Goal: Task Accomplishment & Management: Manage account settings

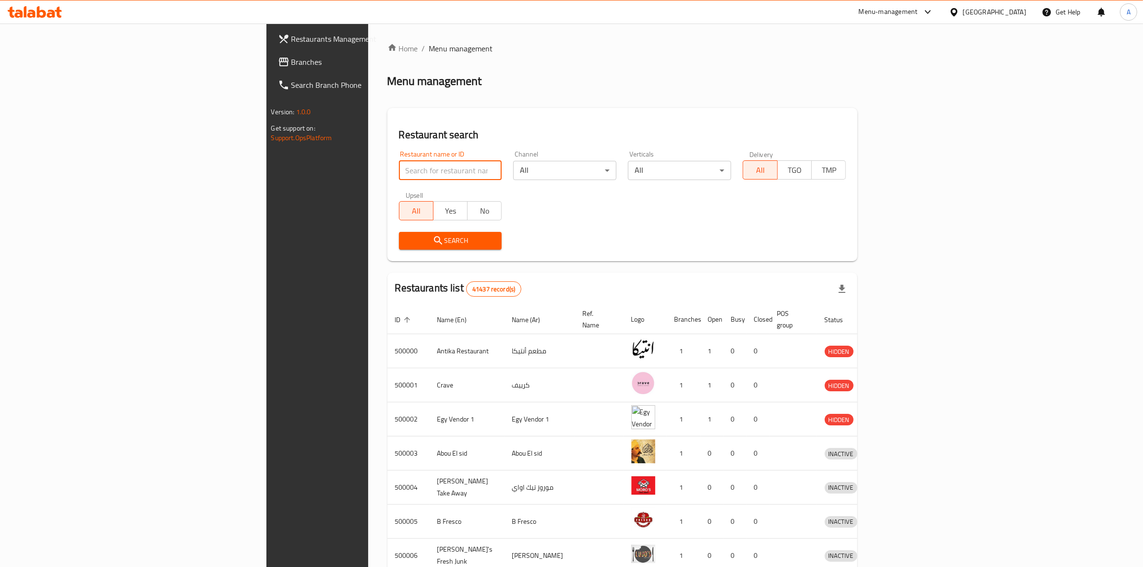
click at [399, 171] on input "search" at bounding box center [450, 170] width 103 height 19
paste input "637599"
click button "Search" at bounding box center [450, 241] width 103 height 18
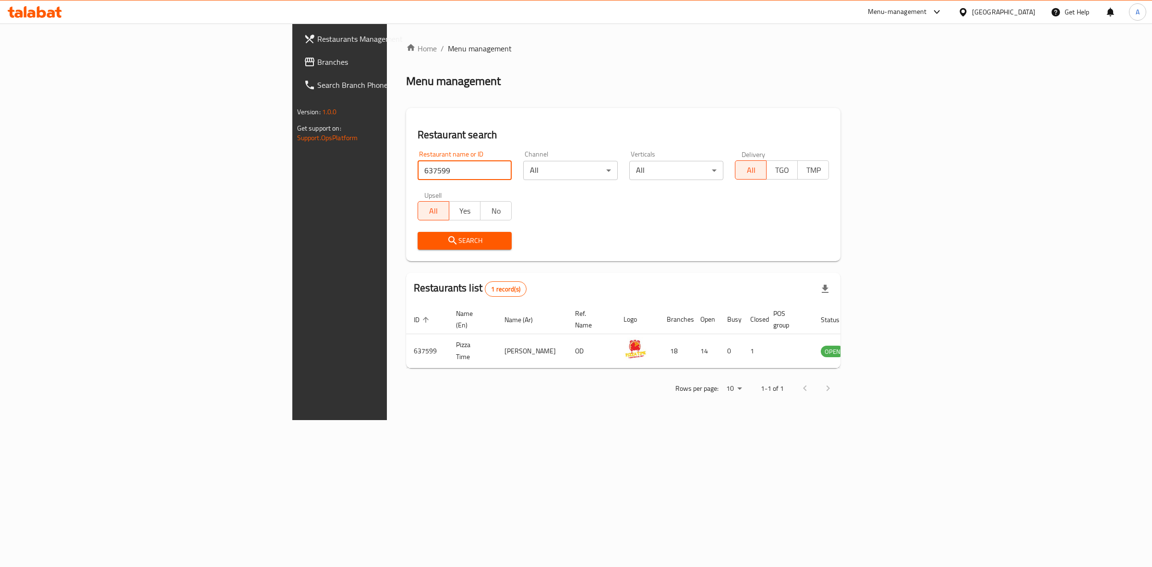
click at [418, 167] on input "637599" at bounding box center [465, 170] width 94 height 19
paste input "08882"
click button "Search" at bounding box center [465, 241] width 94 height 18
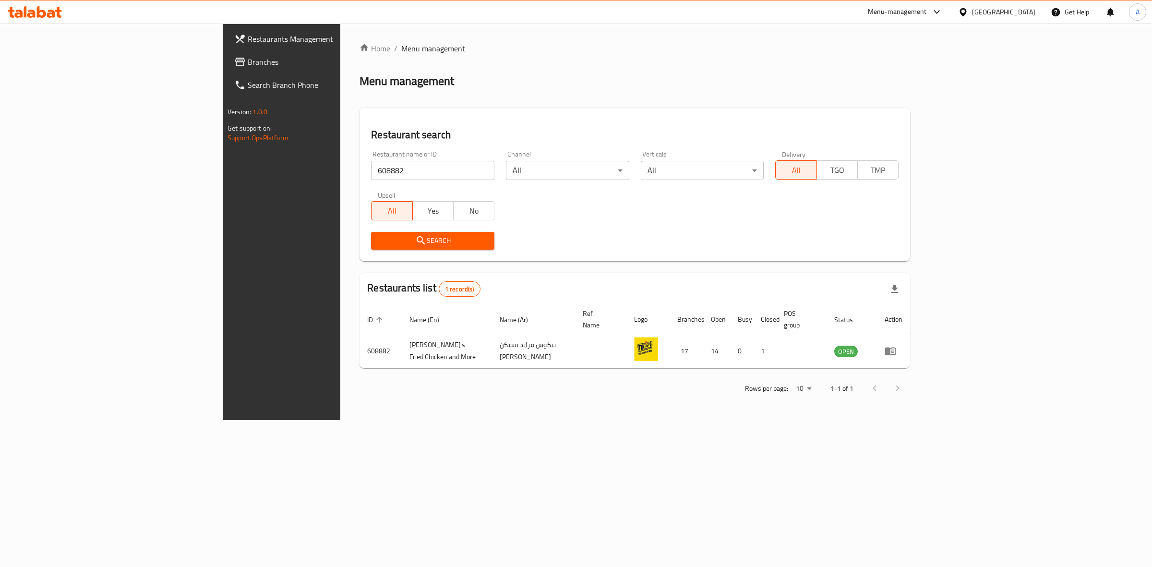
click at [514, 273] on div "Restaurants list 1 record(s)" at bounding box center [634, 289] width 550 height 33
click at [524, 90] on div "Home / Menu management Menu management Restaurant search Restaurant name or ID …" at bounding box center [634, 222] width 550 height 358
click at [371, 164] on input "608882" at bounding box center [432, 170] width 123 height 19
paste input "37599"
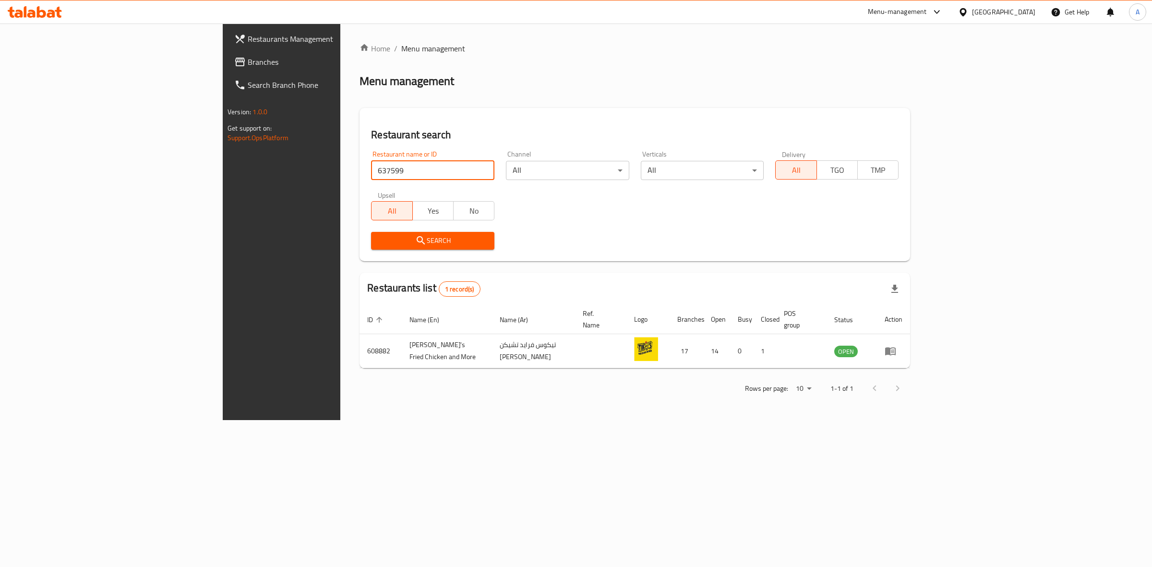
type input "637599"
click button "Search" at bounding box center [432, 241] width 123 height 18
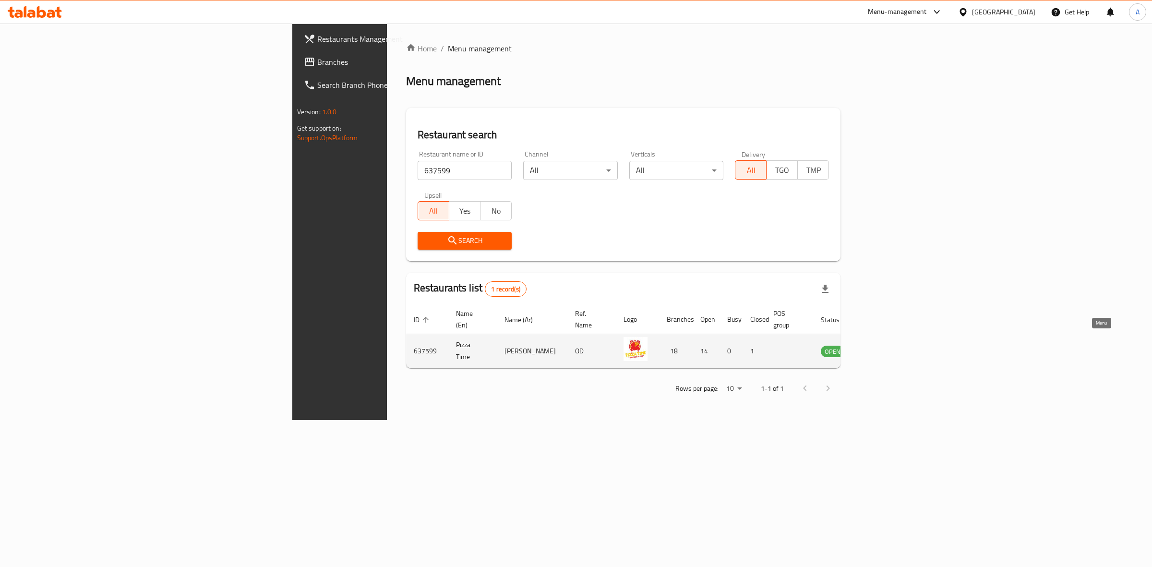
click at [883, 345] on icon "enhanced table" at bounding box center [877, 351] width 12 height 12
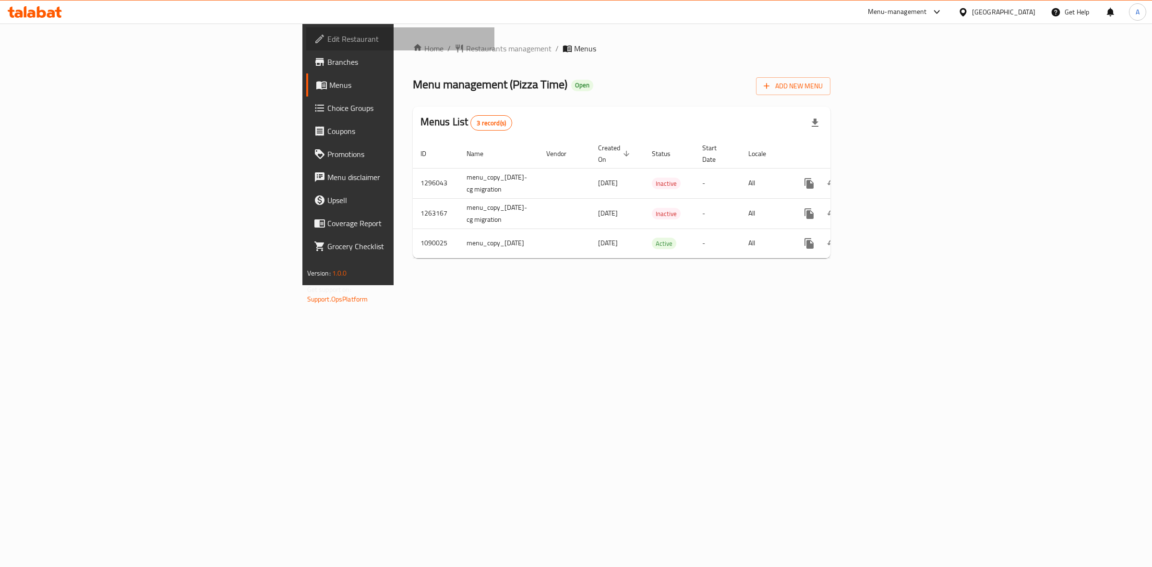
click at [327, 41] on span "Edit Restaurant" at bounding box center [407, 39] width 160 height 12
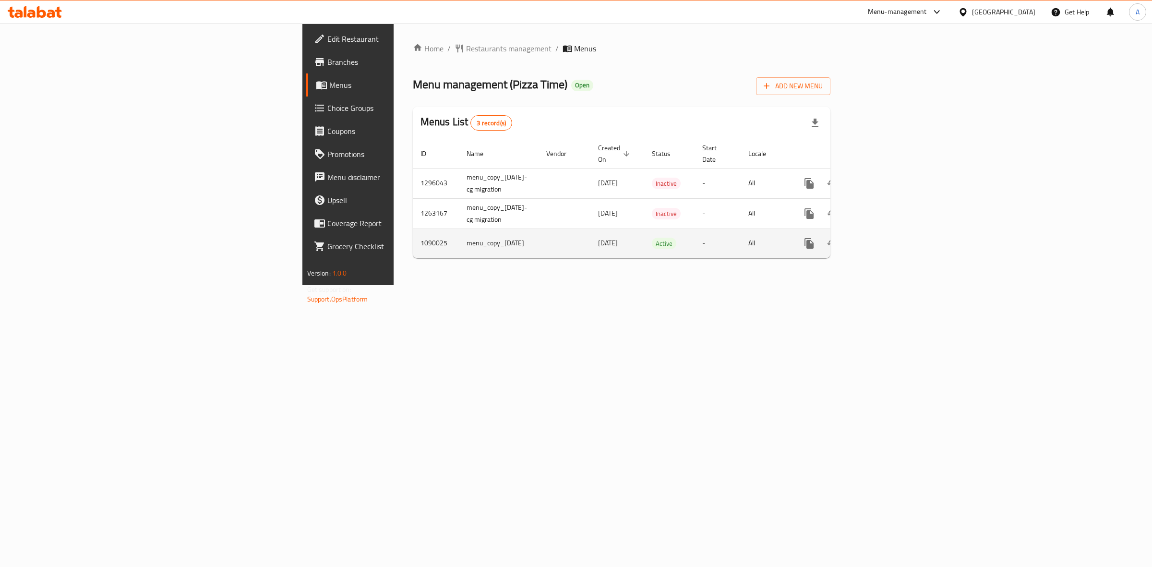
click at [883, 239] on icon "enhanced table" at bounding box center [878, 243] width 9 height 9
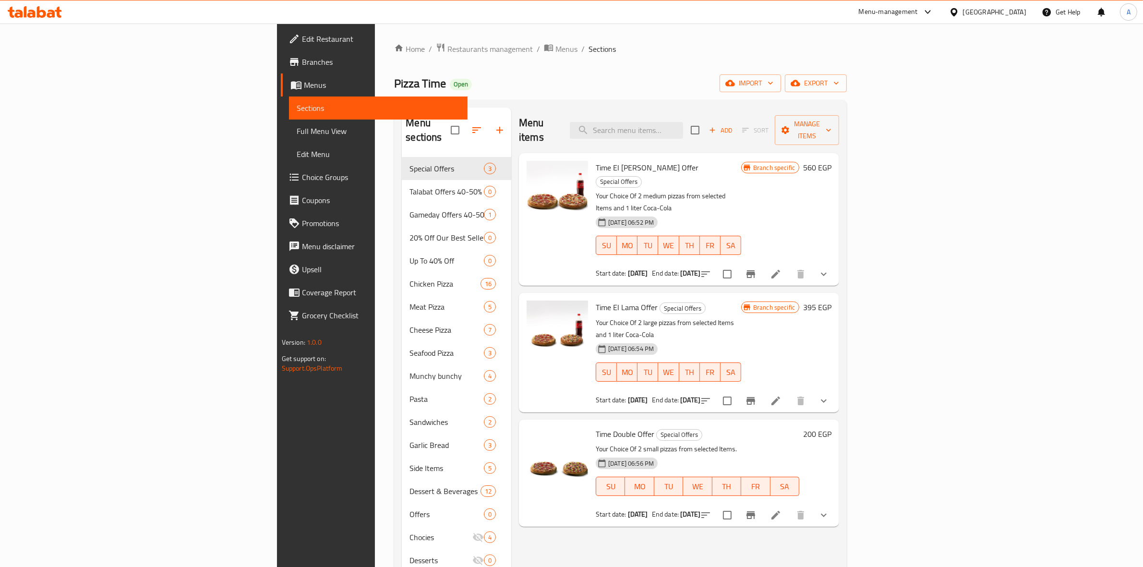
click at [660, 419] on div "Time Double Offer Special Offers Your Choice Of 2 small pizzas from selected It…" at bounding box center [679, 472] width 320 height 107
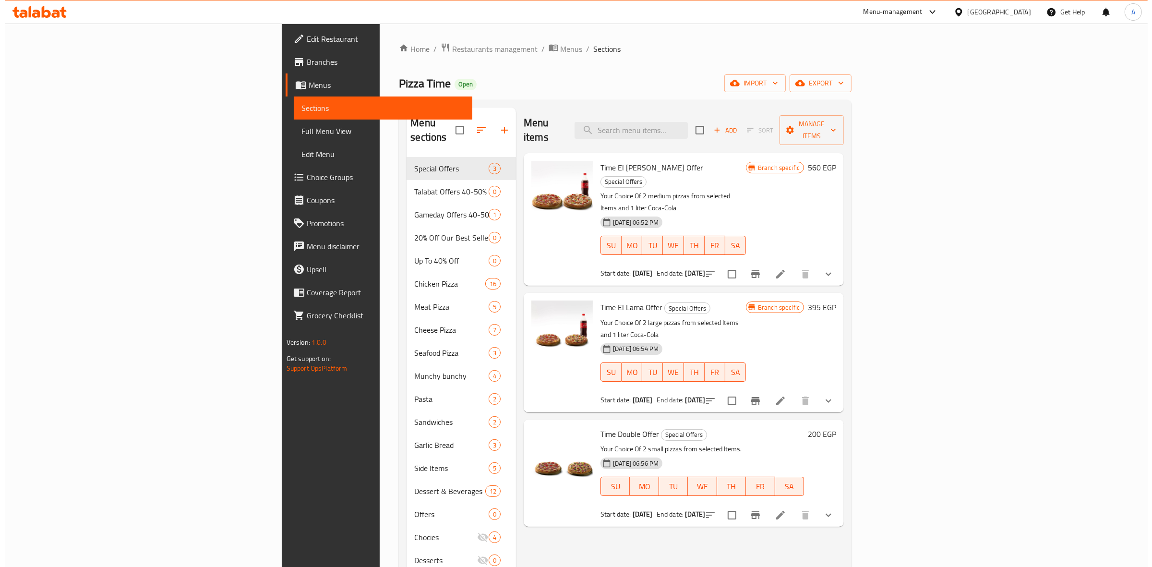
scroll to position [120, 0]
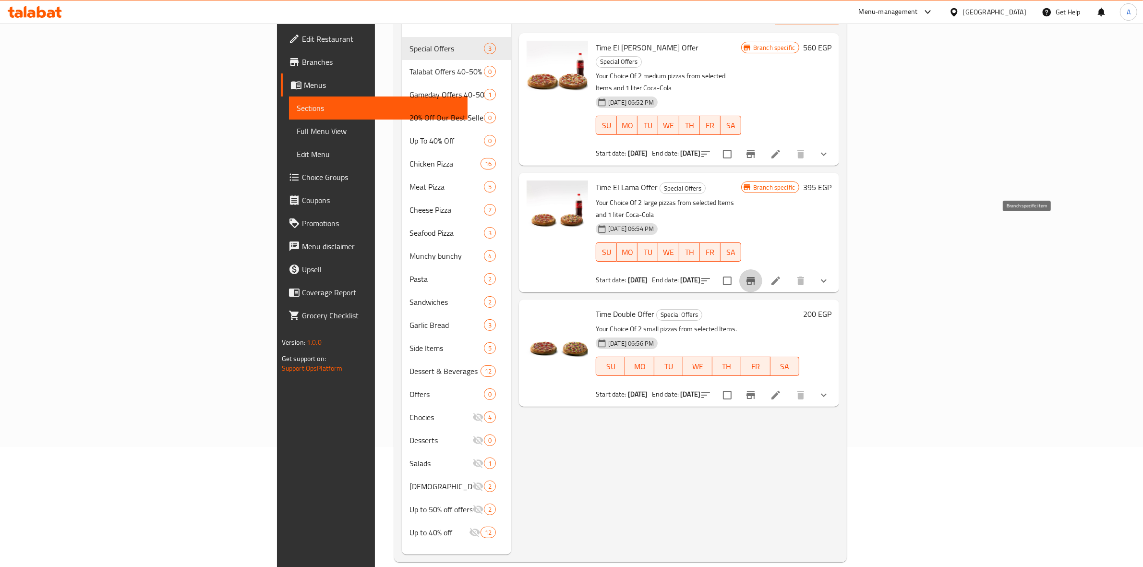
click at [756, 275] on icon "Branch-specific-item" at bounding box center [751, 281] width 12 height 12
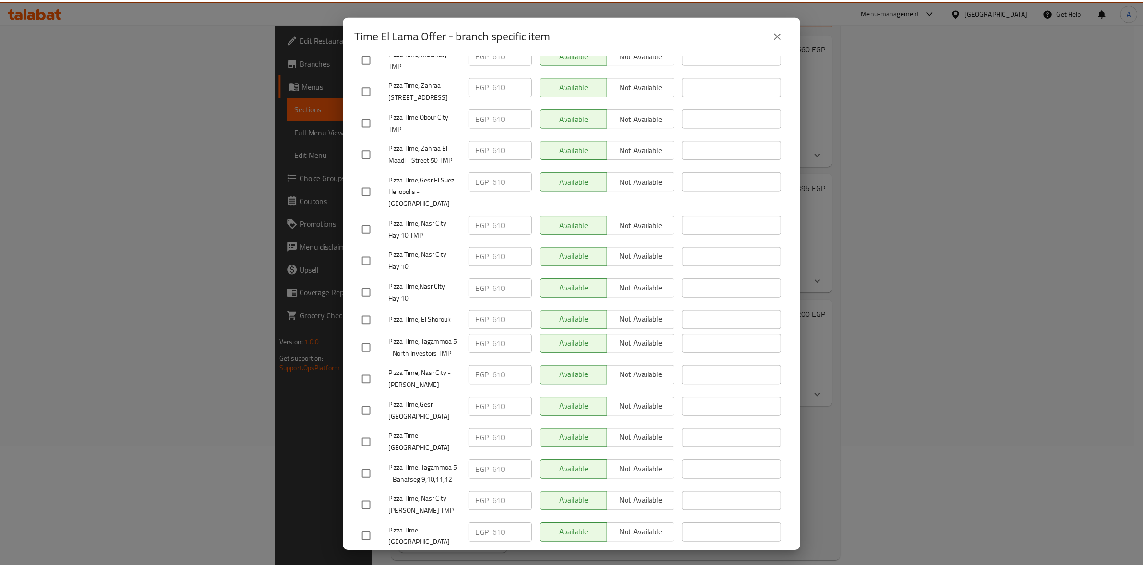
scroll to position [0, 0]
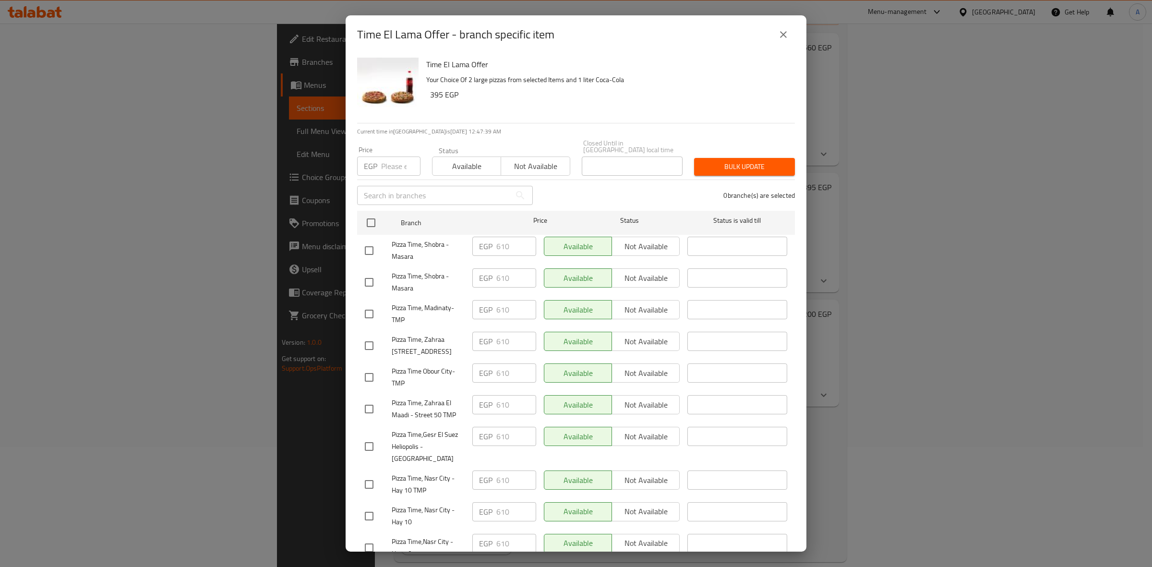
drag, startPoint x: 789, startPoint y: 34, endPoint x: 788, endPoint y: 166, distance: 132.5
click at [788, 34] on button "close" at bounding box center [783, 34] width 23 height 23
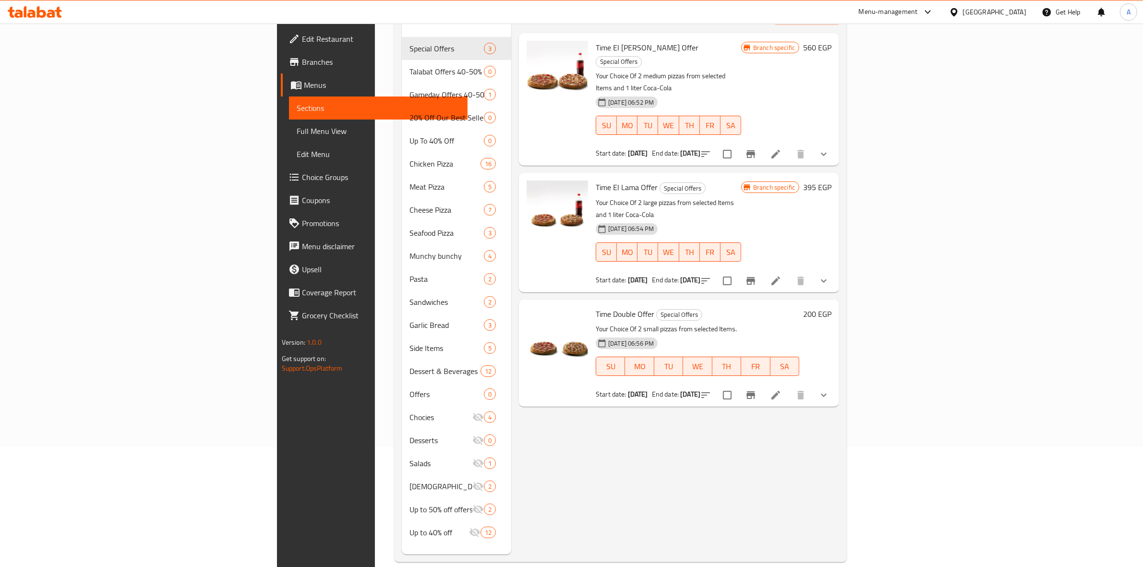
click at [803, 334] on div "17-07-2023 06:56 PM SU MO TU WE TH FR SA" at bounding box center [697, 360] width 211 height 52
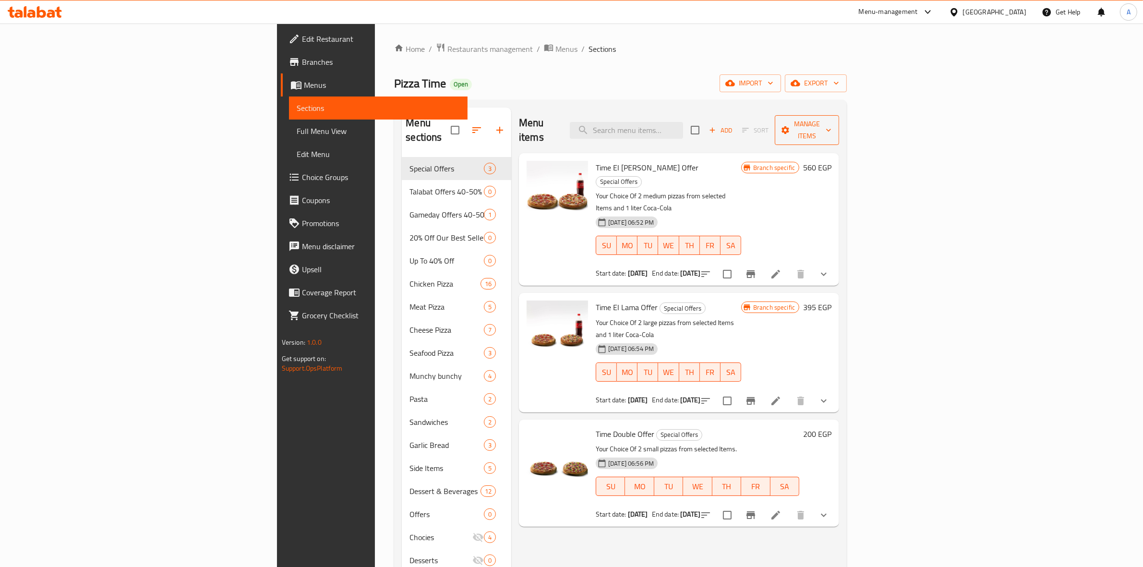
click at [831, 122] on span "Manage items" at bounding box center [806, 130] width 49 height 24
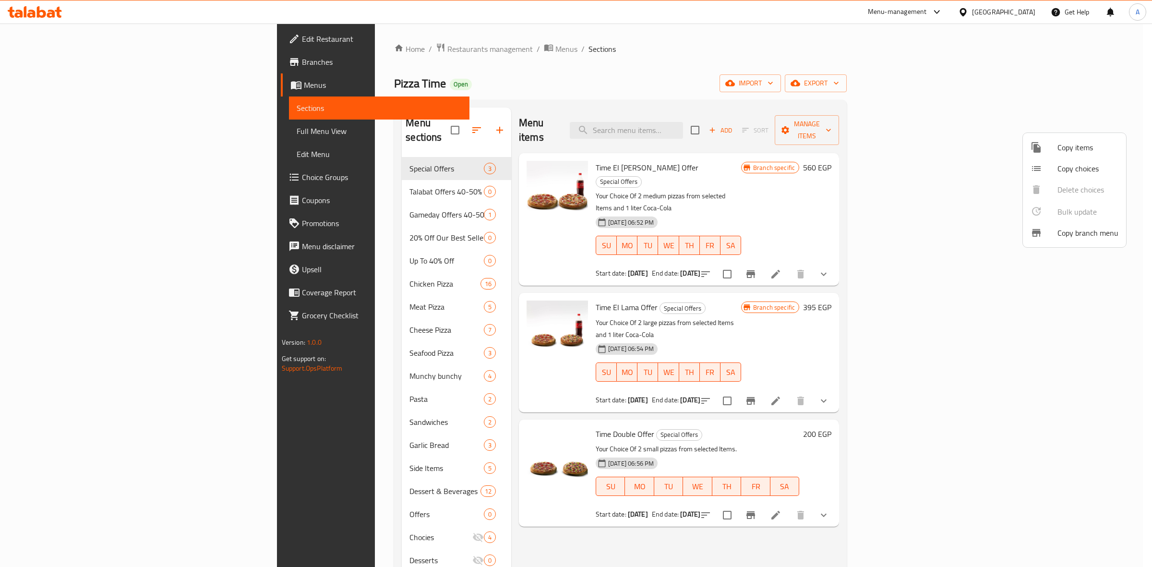
click at [767, 66] on div at bounding box center [576, 283] width 1152 height 567
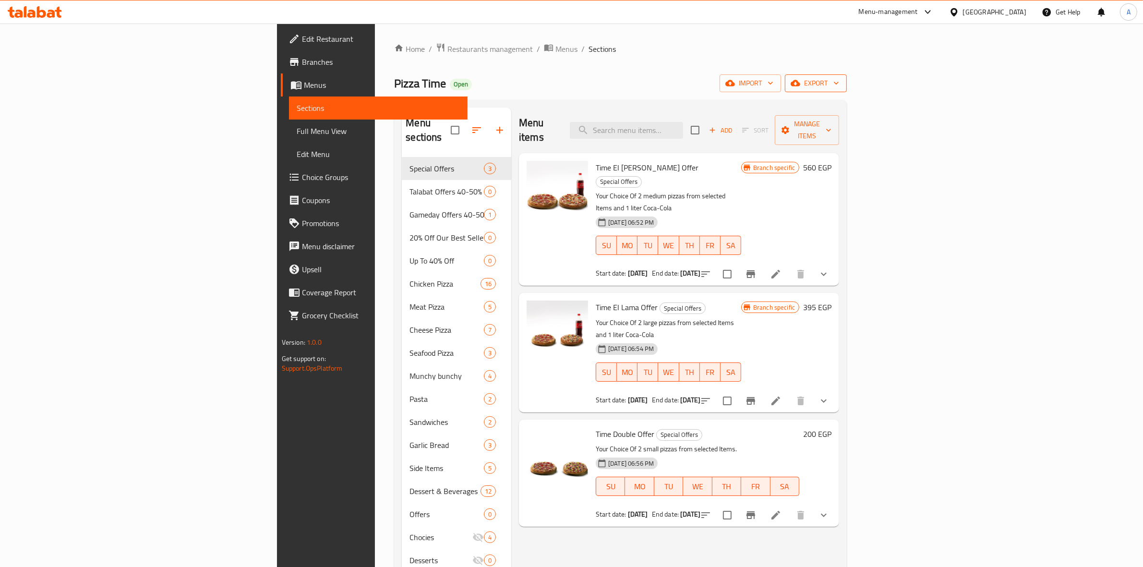
click at [800, 82] on icon "button" at bounding box center [795, 83] width 10 height 10
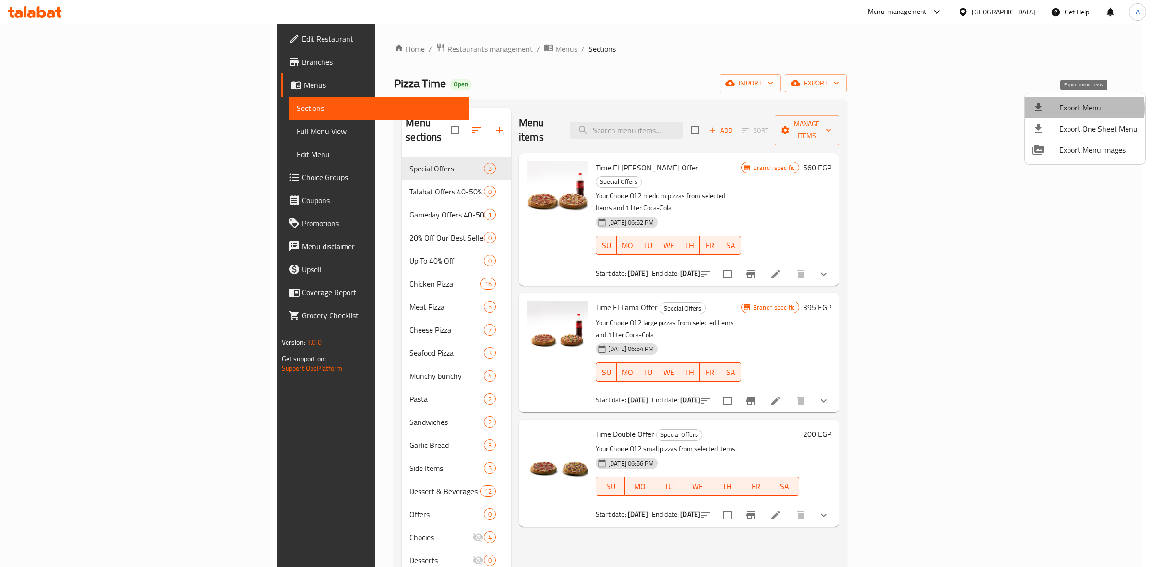
click at [1076, 108] on span "Export Menu" at bounding box center [1098, 108] width 78 height 12
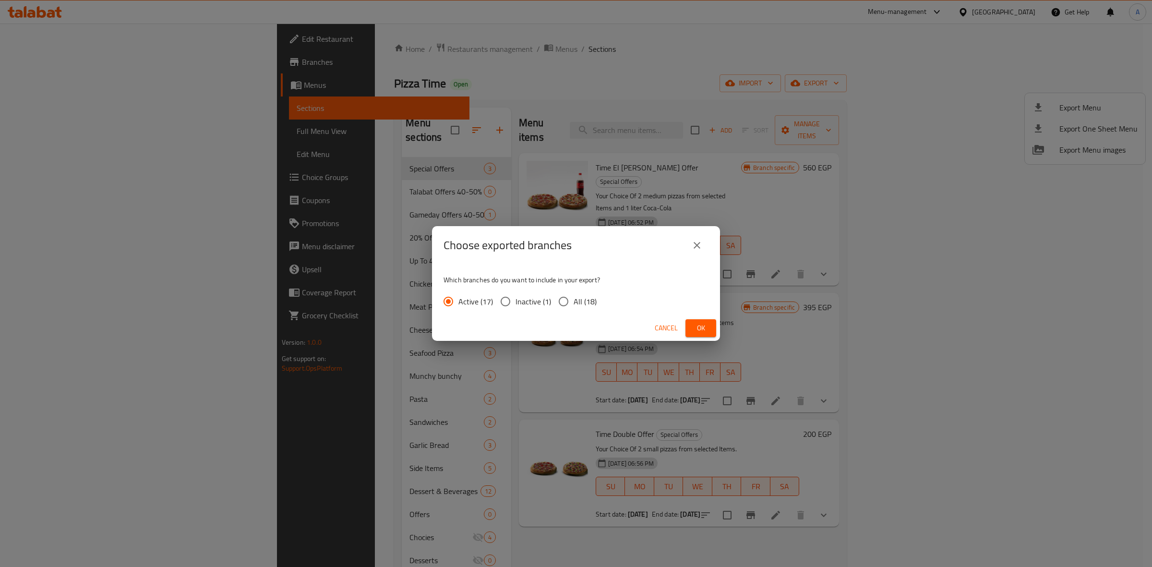
click at [585, 301] on span "All (18)" at bounding box center [584, 302] width 23 height 12
click at [573, 301] on input "All (18)" at bounding box center [563, 301] width 20 height 20
radio input "true"
drag, startPoint x: 695, startPoint y: 325, endPoint x: 696, endPoint y: 312, distance: 13.5
click at [696, 326] on span "Ok" at bounding box center [700, 328] width 15 height 12
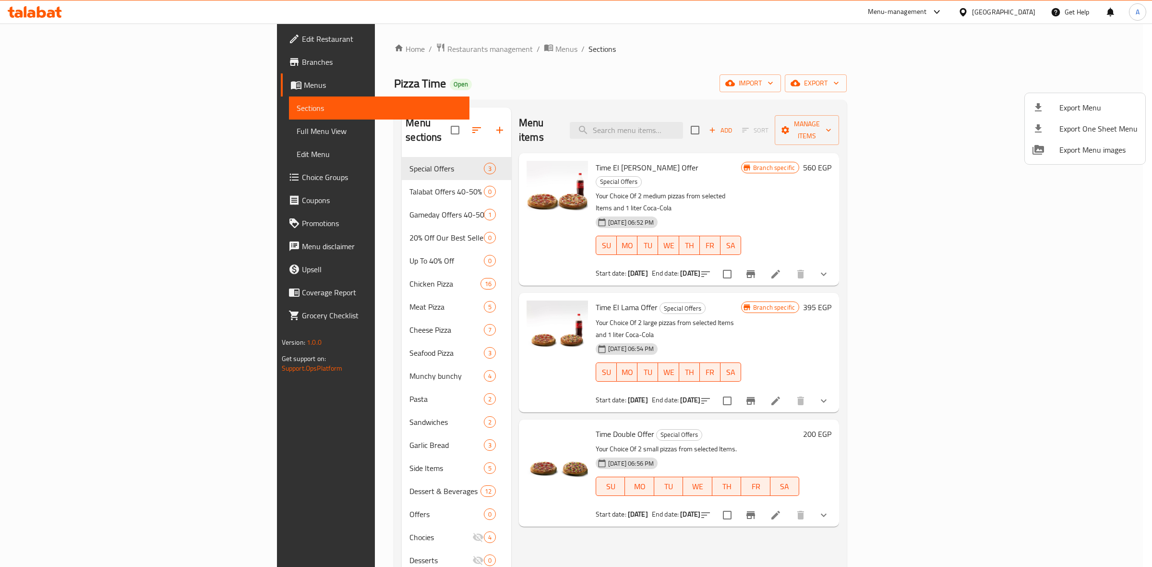
click at [727, 123] on div at bounding box center [576, 283] width 1152 height 567
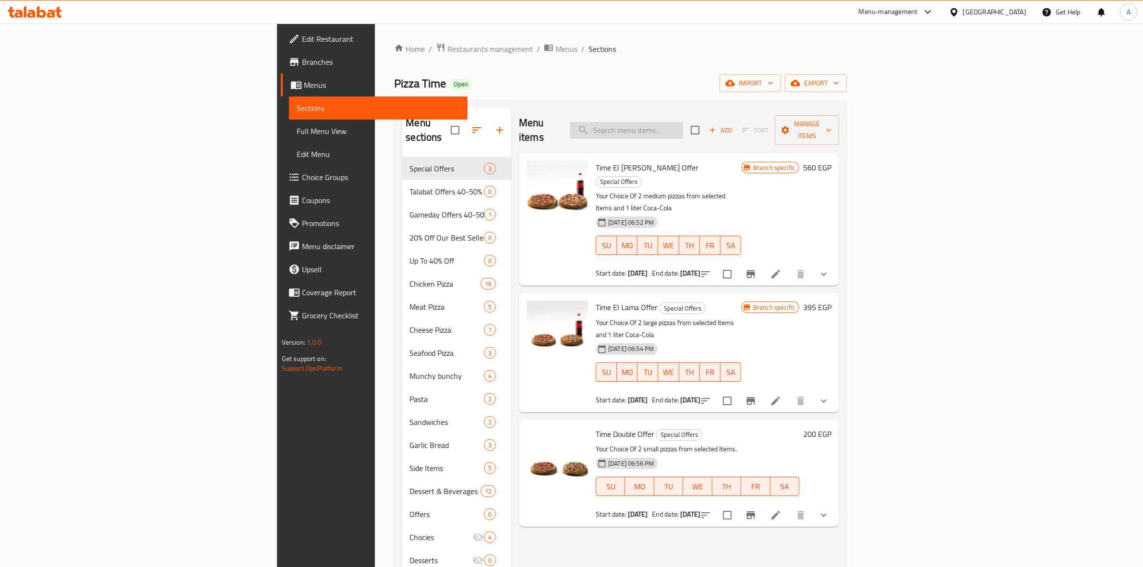
click at [683, 122] on input "search" at bounding box center [626, 130] width 113 height 17
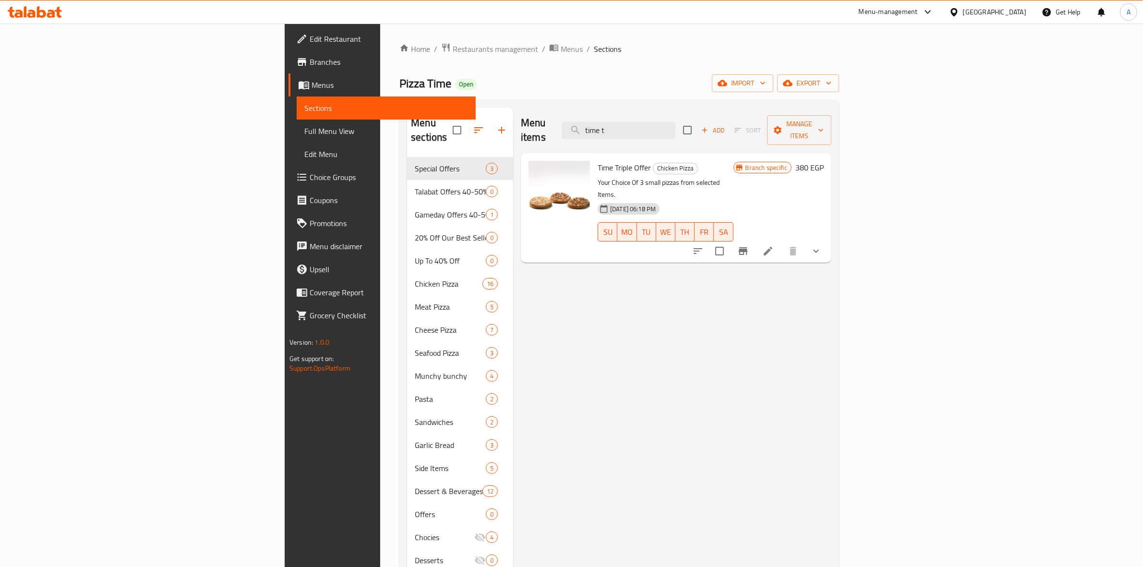
click at [754, 239] on button "Branch-specific-item" at bounding box center [742, 250] width 23 height 23
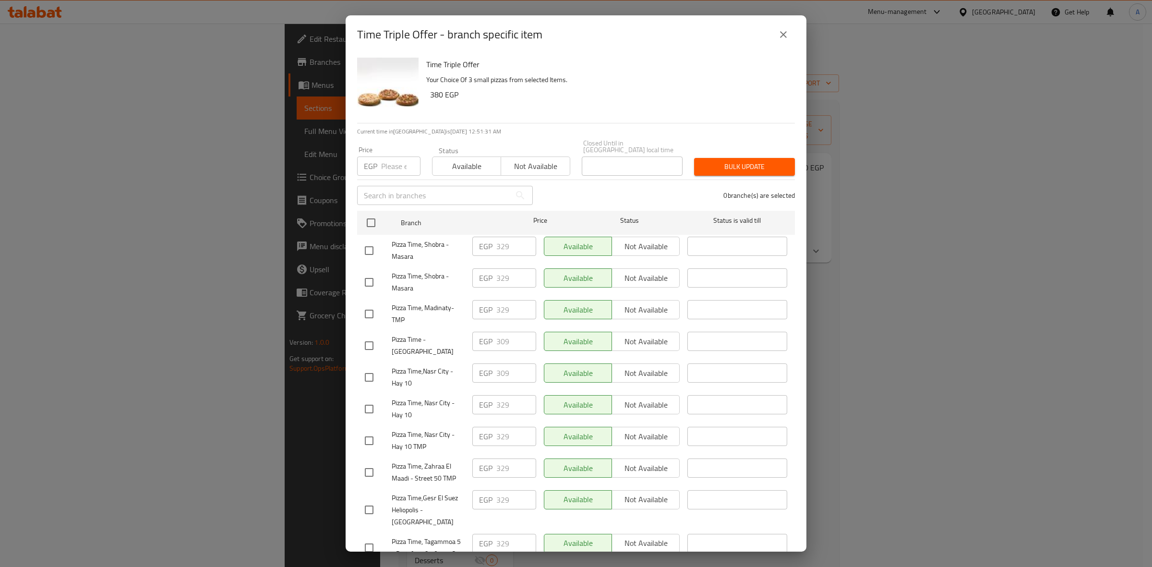
click at [778, 37] on icon "close" at bounding box center [783, 35] width 12 height 12
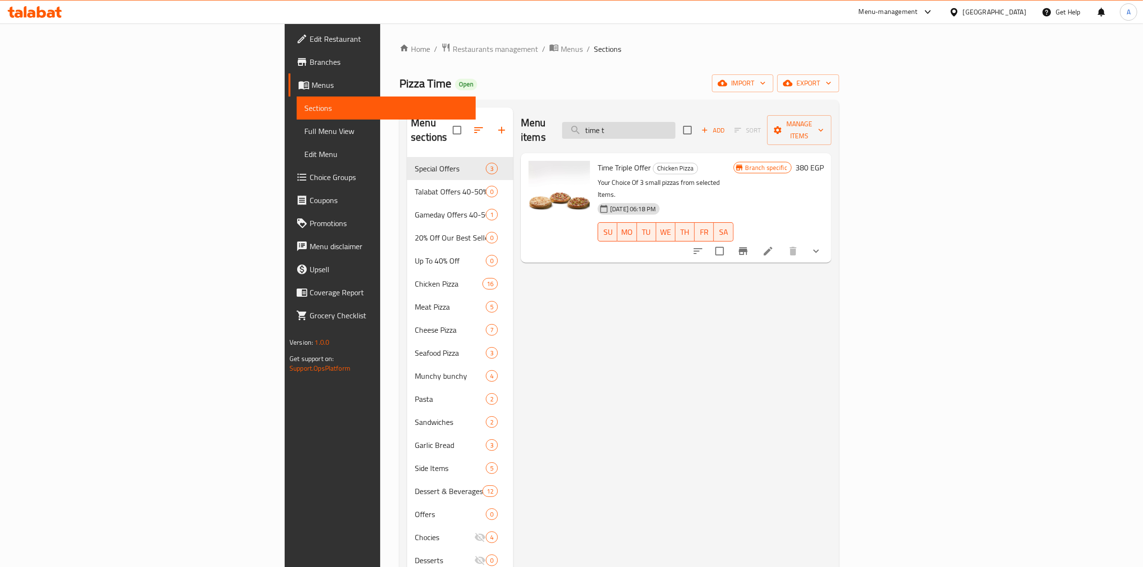
click at [675, 125] on input "time t" at bounding box center [618, 130] width 113 height 17
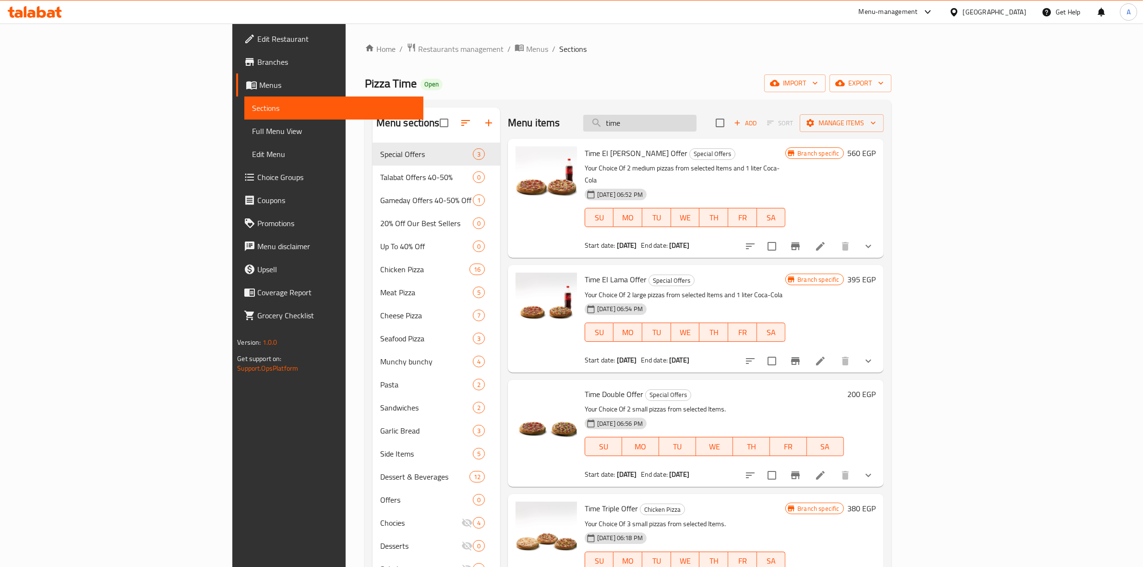
click at [696, 119] on input "time" at bounding box center [639, 123] width 113 height 17
click at [696, 120] on input "time" at bounding box center [639, 123] width 113 height 17
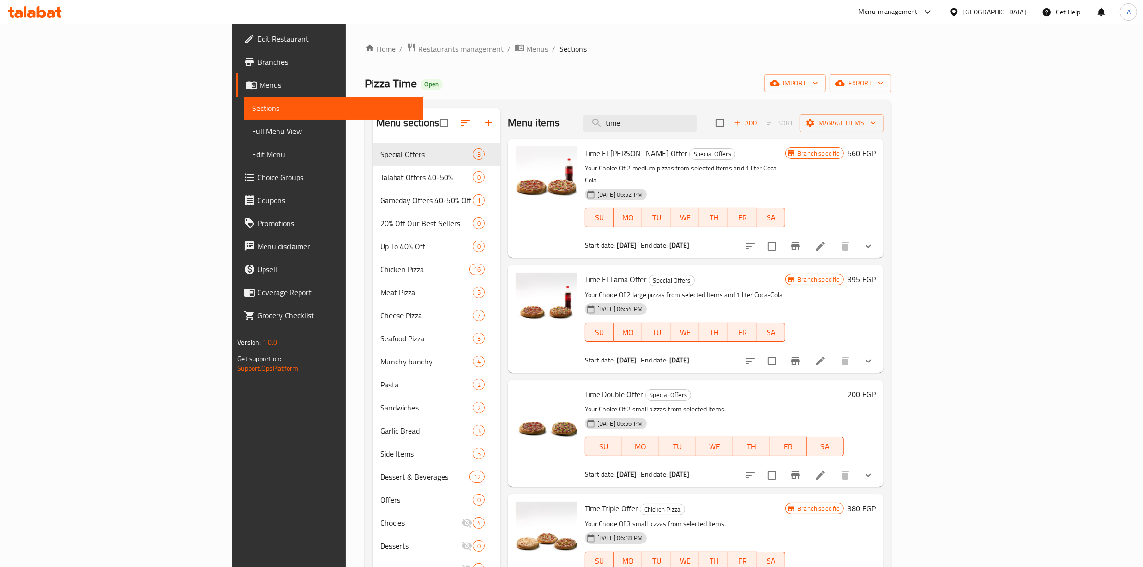
type input "time"
click at [643, 71] on div "Home / Restaurants management / Menus / Sections Pizza Time Open import export …" at bounding box center [628, 362] width 526 height 639
click at [800, 357] on icon "Branch-specific-item" at bounding box center [795, 361] width 9 height 8
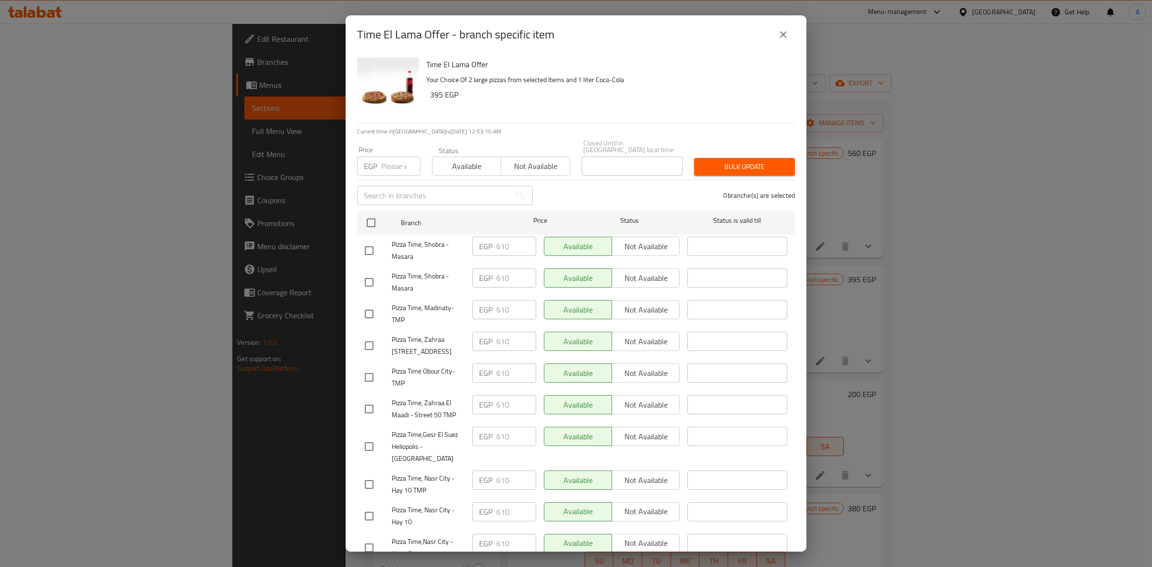
click at [788, 40] on icon "close" at bounding box center [783, 35] width 12 height 12
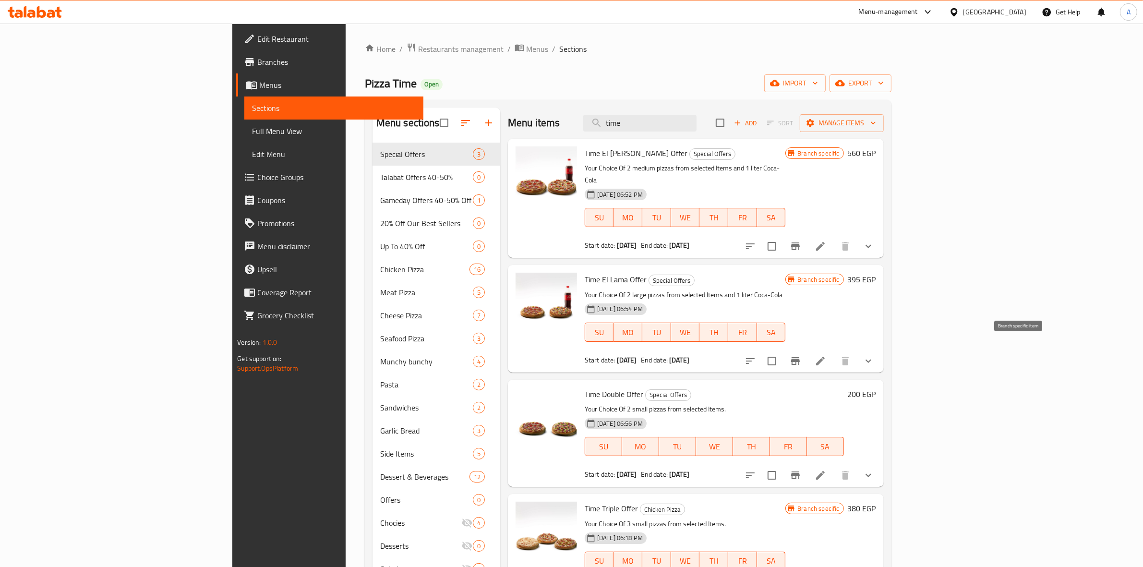
click at [801, 355] on icon "Branch-specific-item" at bounding box center [795, 361] width 12 height 12
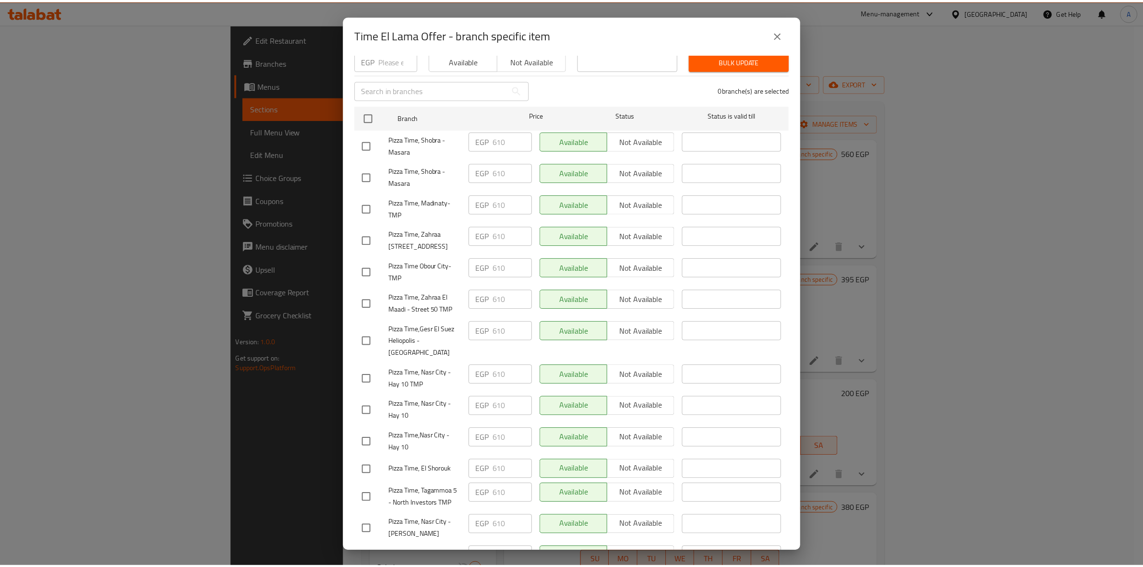
scroll to position [255, 0]
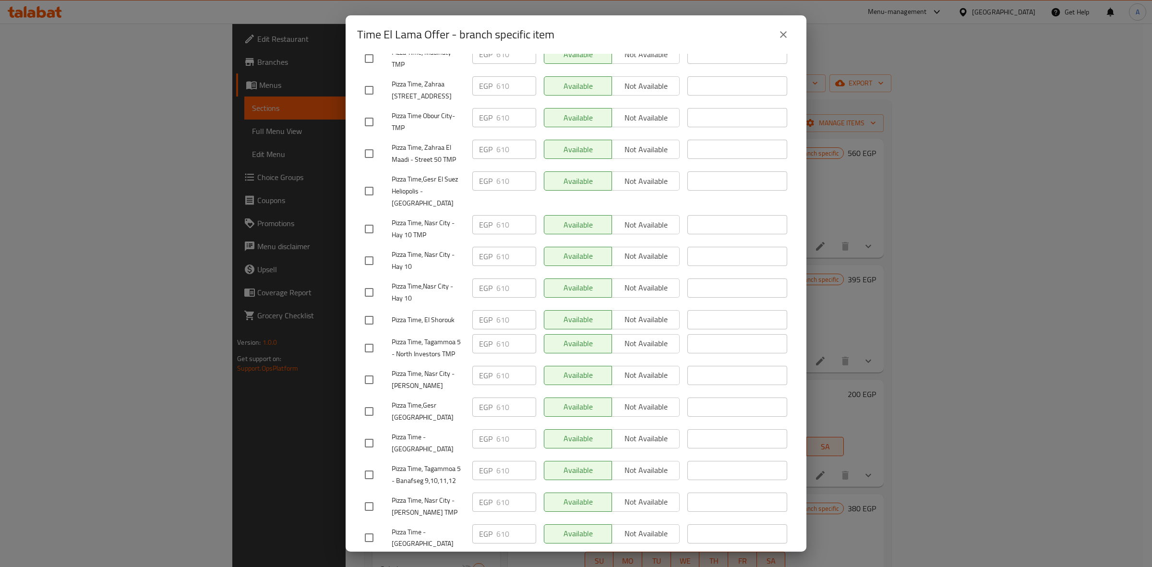
click at [781, 31] on icon "close" at bounding box center [783, 35] width 12 height 12
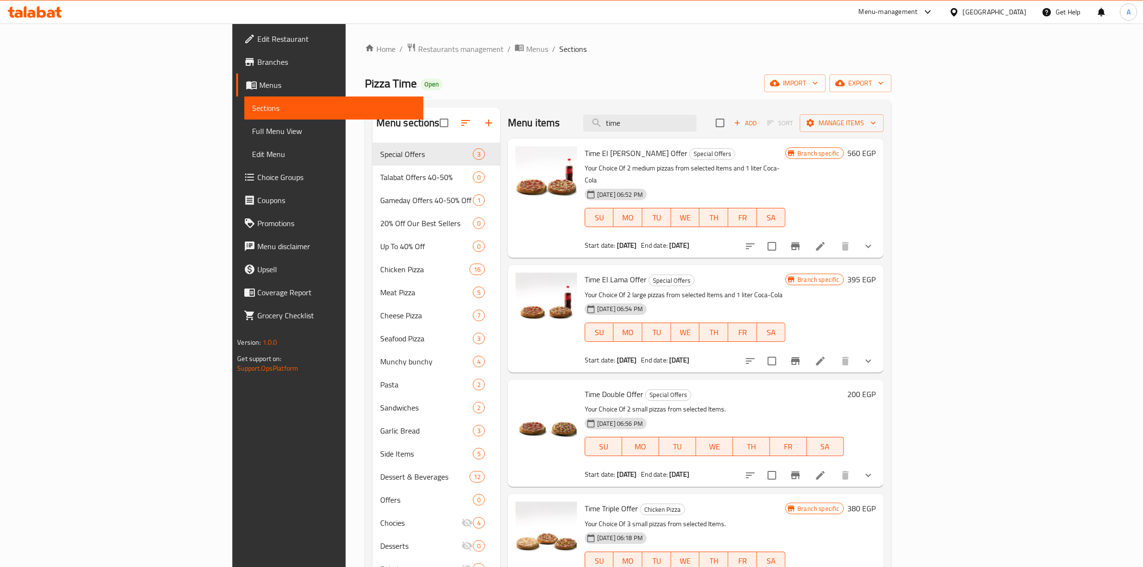
click at [795, 250] on div "Time El Shela Offer Special Offers Your Choice Of 2 medium pizzas from selected…" at bounding box center [696, 199] width 376 height 120
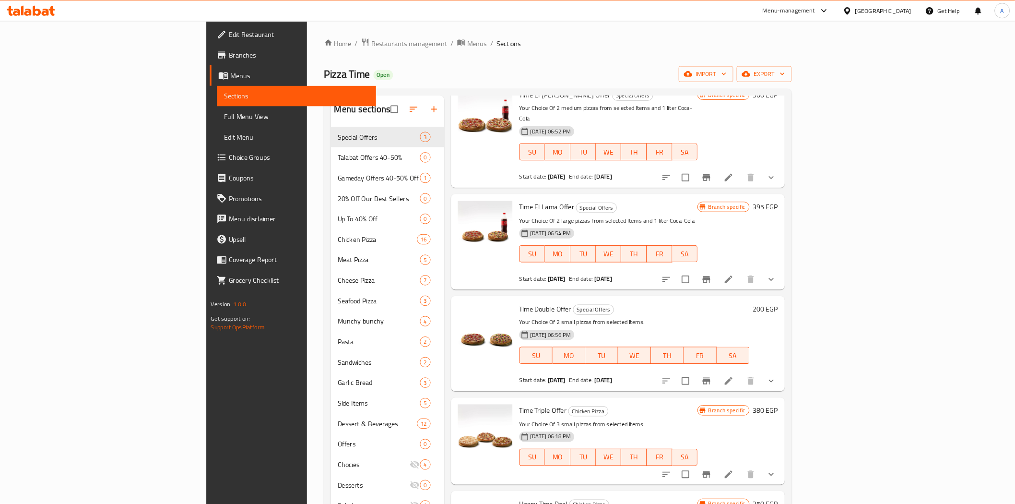
scroll to position [0, 0]
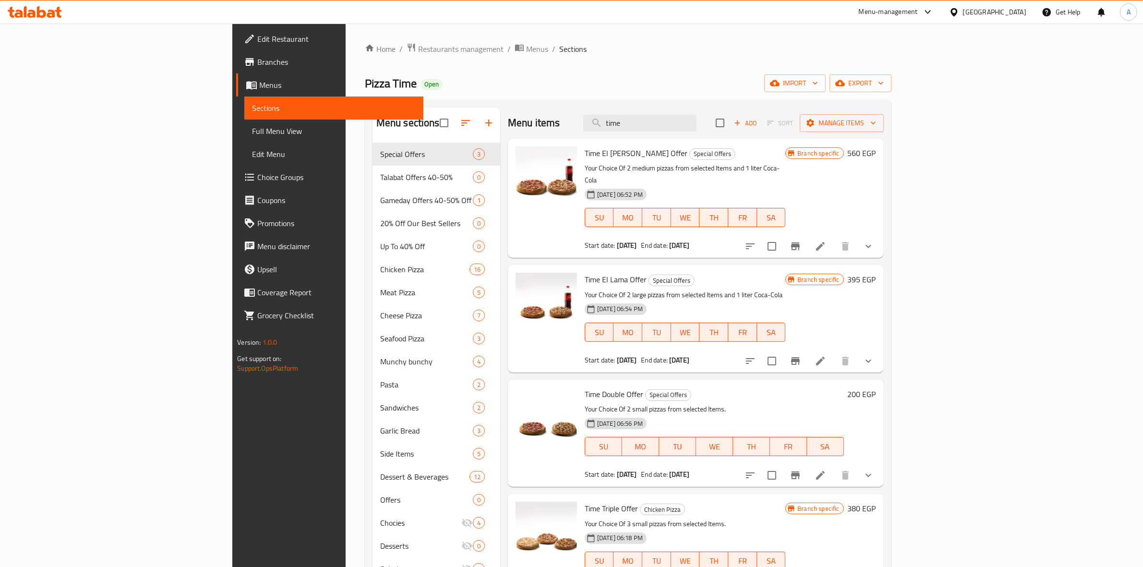
click at [668, 37] on div "Home / Restaurants management / Menus / Sections Pizza Time Open import export …" at bounding box center [628, 363] width 565 height 678
click at [504, 75] on div "Pizza Time Open import export" at bounding box center [628, 83] width 526 height 18
click at [807, 235] on button "Branch-specific-item" at bounding box center [795, 246] width 23 height 23
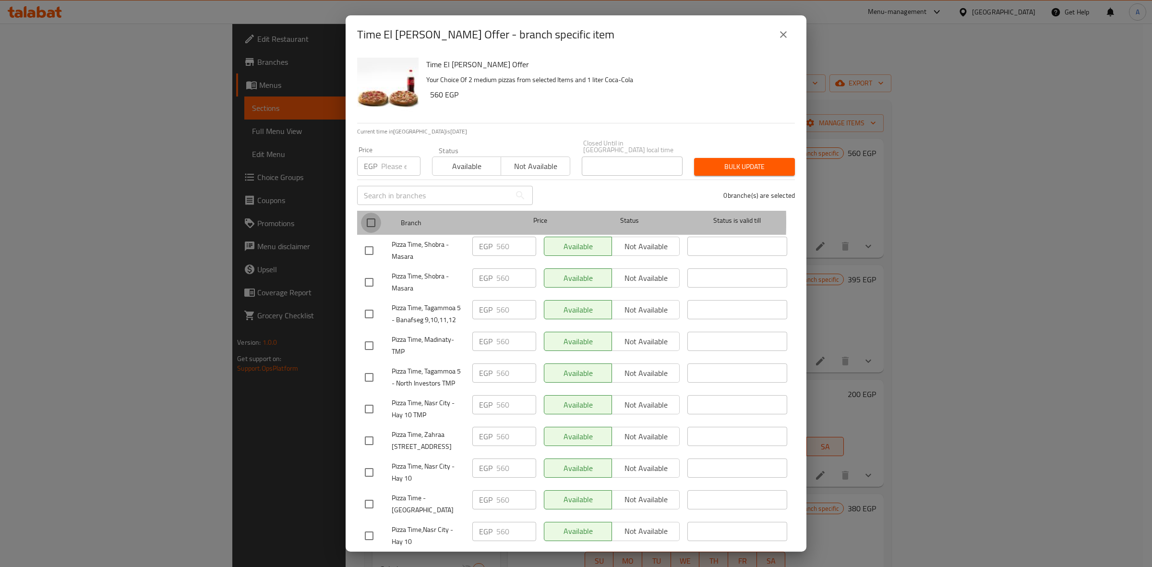
click at [370, 215] on input "checkbox" at bounding box center [371, 223] width 20 height 20
checkbox input "true"
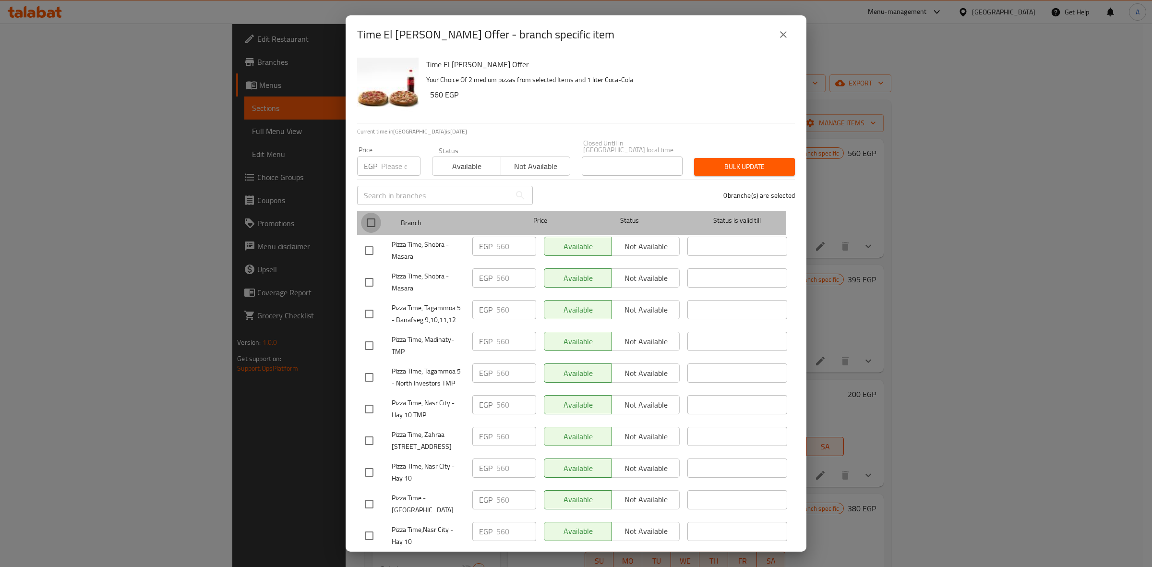
checkbox input "true"
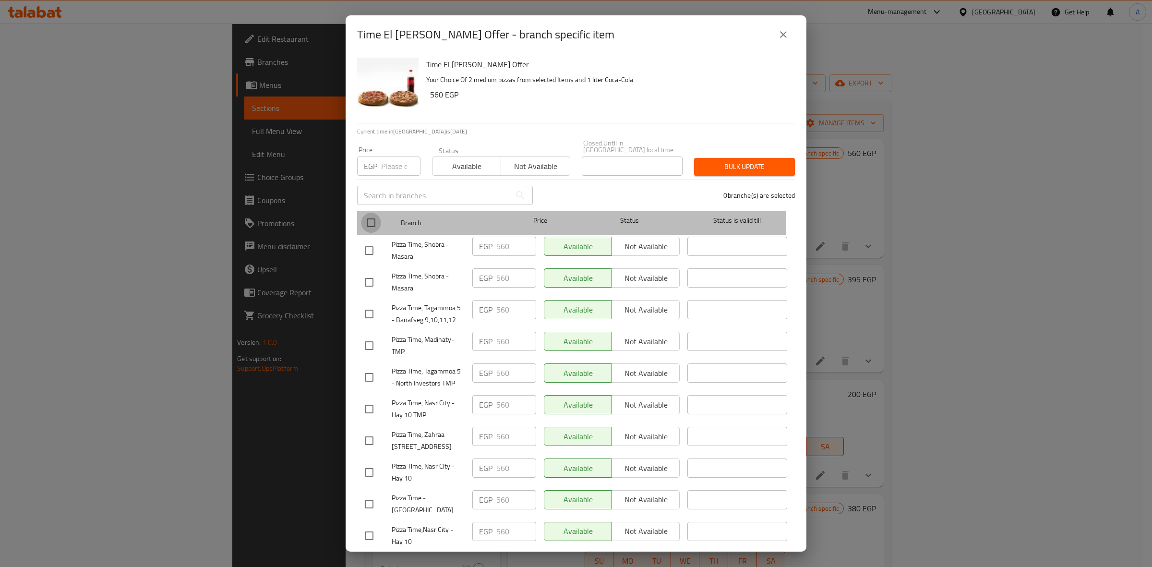
checkbox input "true"
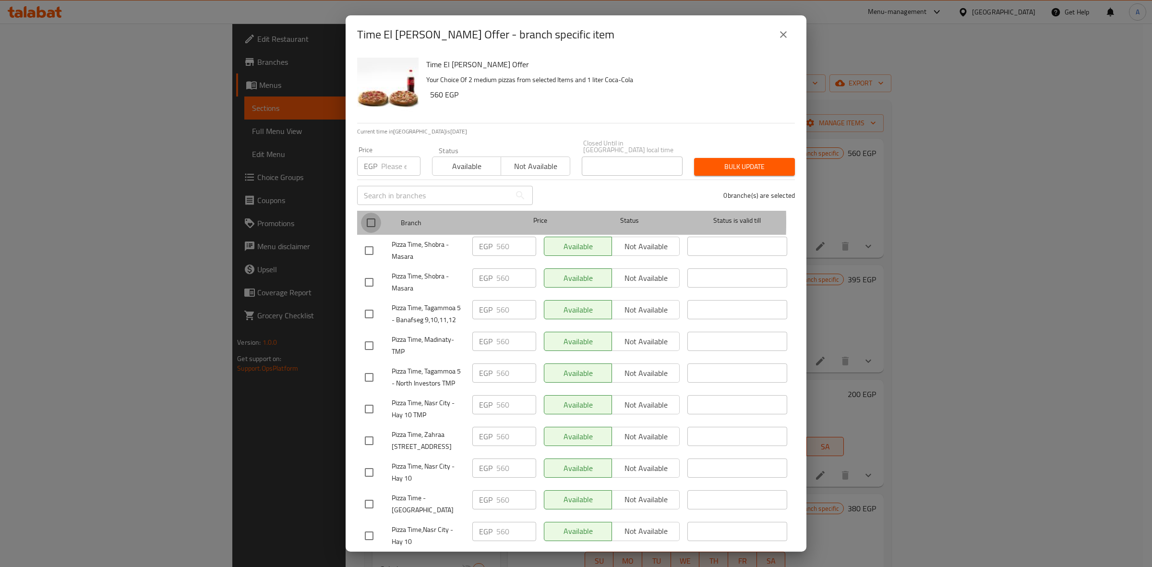
checkbox input "true"
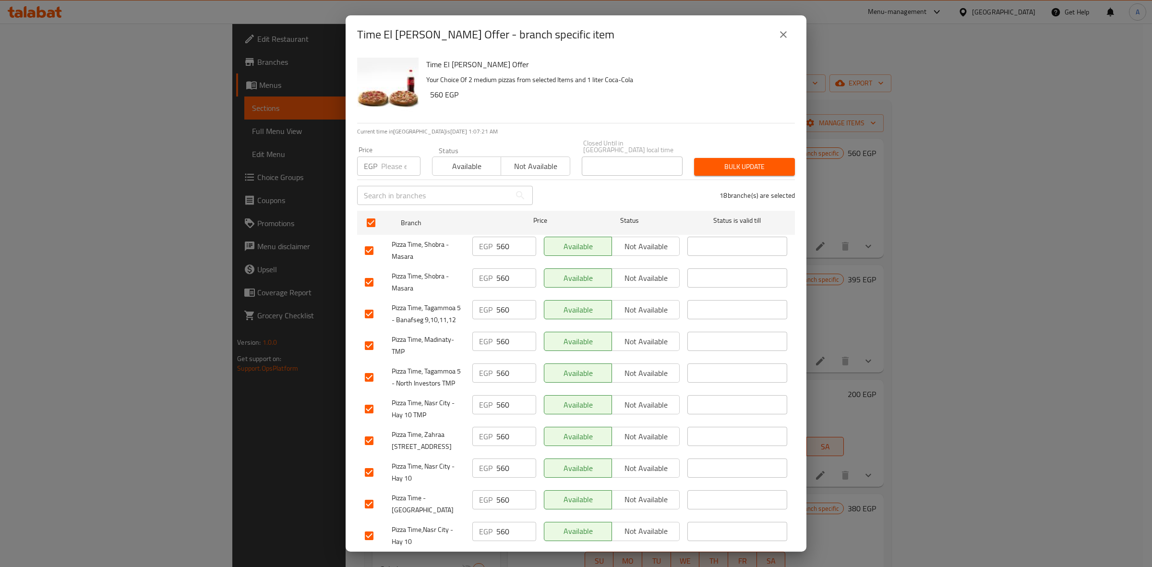
click at [780, 29] on icon "close" at bounding box center [783, 35] width 12 height 12
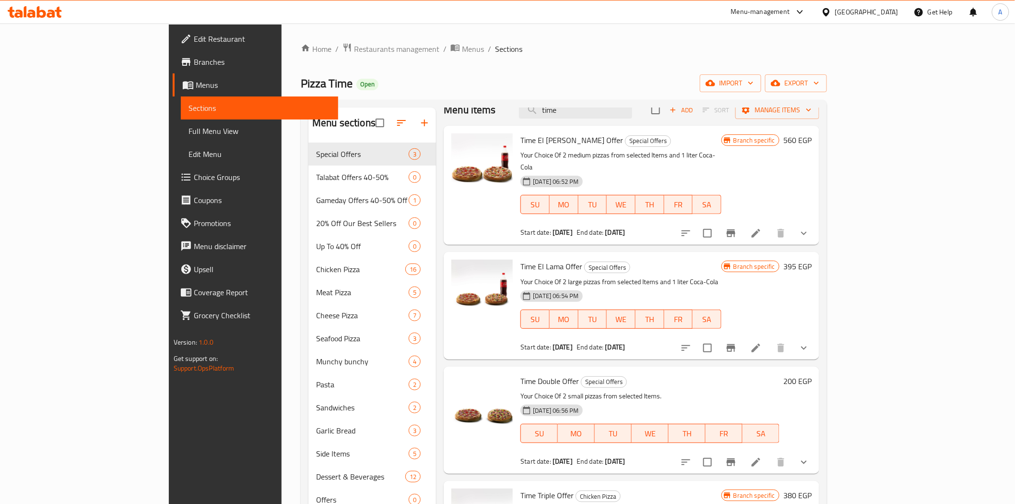
scroll to position [53, 0]
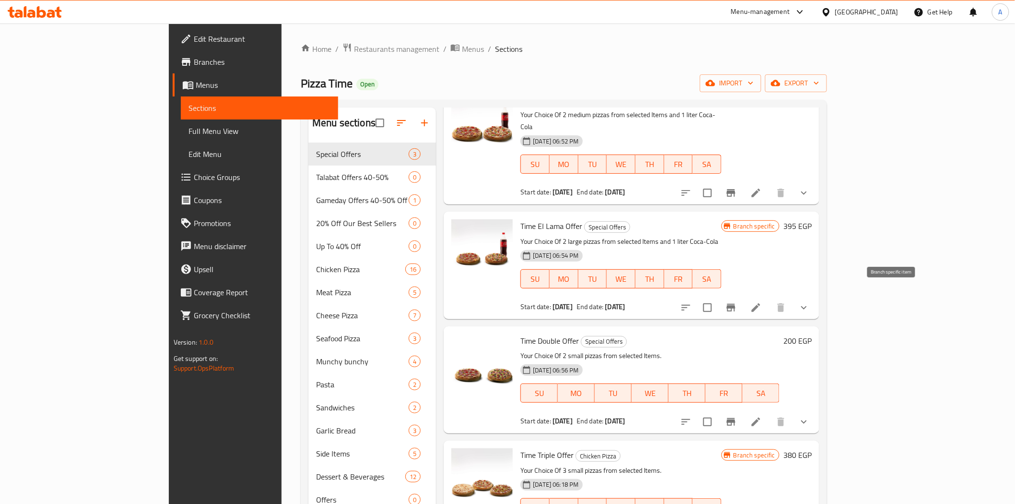
click at [743, 296] on button "Branch-specific-item" at bounding box center [731, 307] width 23 height 23
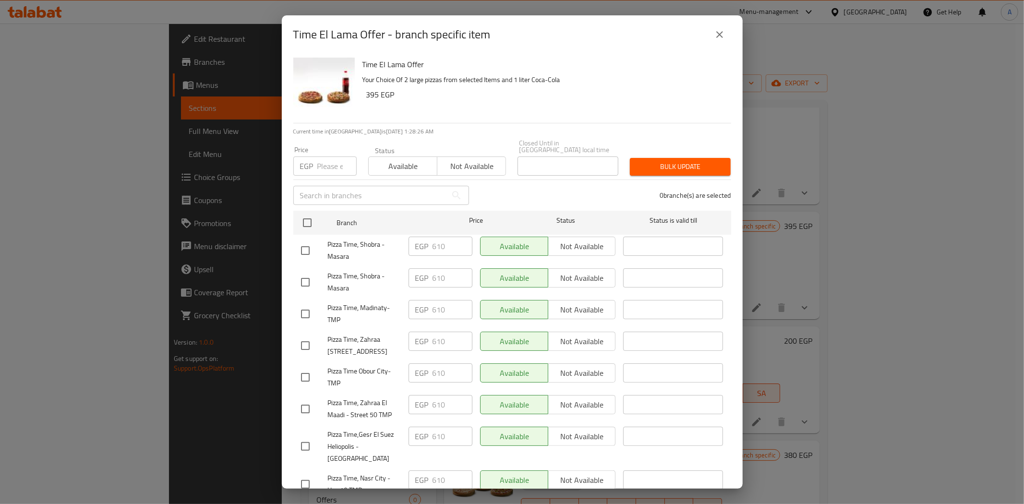
click at [711, 34] on button "close" at bounding box center [719, 34] width 23 height 23
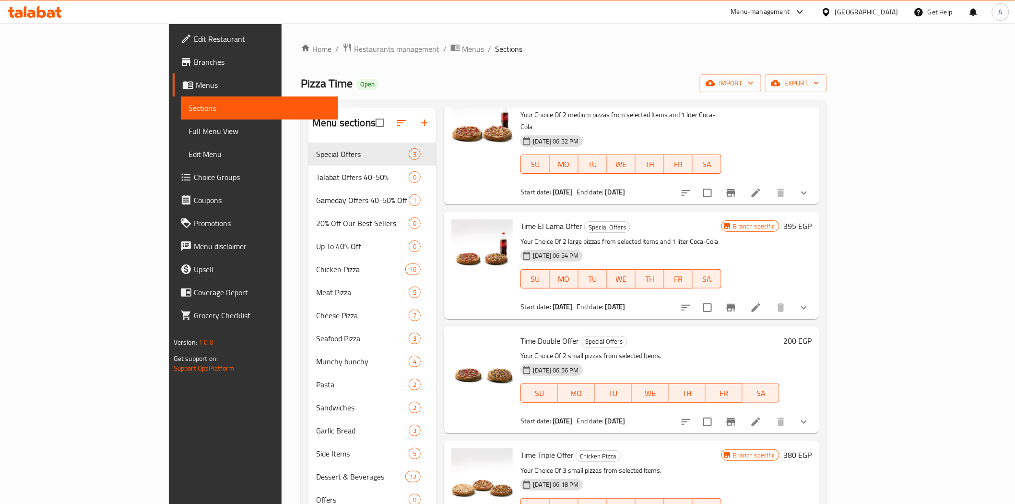
click at [703, 61] on div "Home / Restaurants management / Menus / Sections Pizza Time Open import export …" at bounding box center [564, 352] width 526 height 618
click at [736, 304] on icon "Branch-specific-item" at bounding box center [731, 308] width 9 height 8
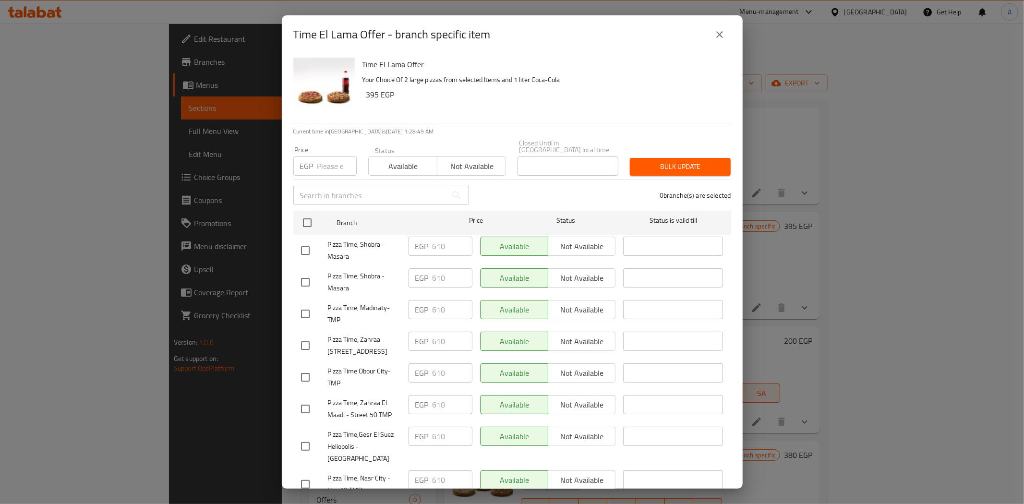
click at [329, 159] on input "number" at bounding box center [336, 165] width 39 height 19
paste input "790"
type input "790"
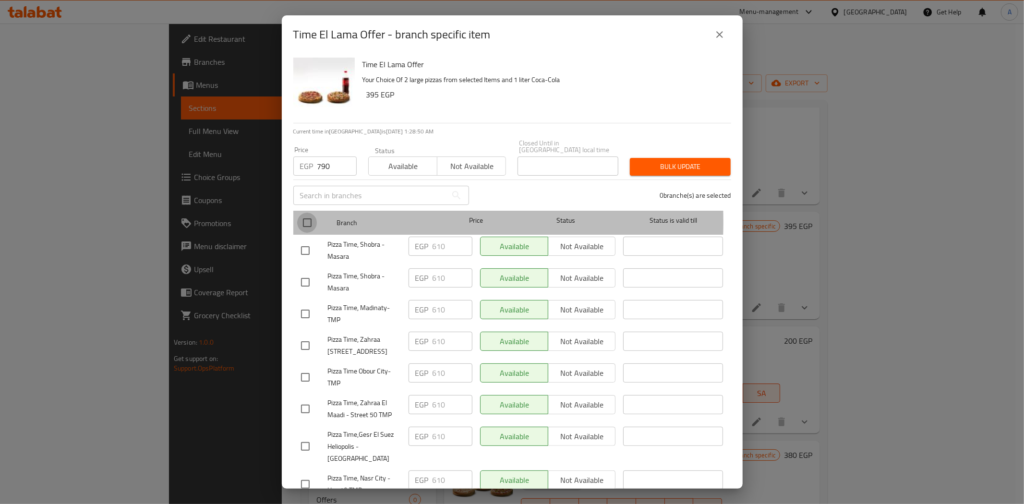
click at [310, 215] on input "checkbox" at bounding box center [307, 223] width 20 height 20
checkbox input "true"
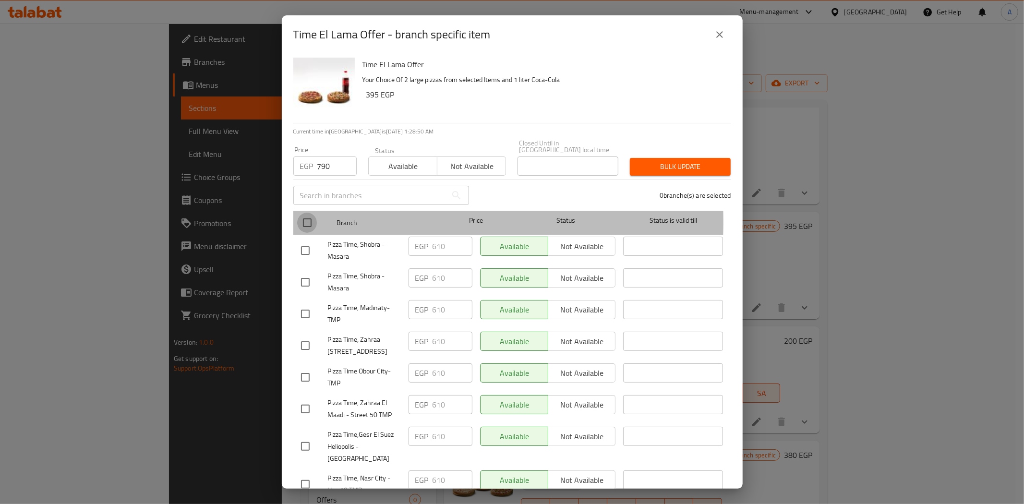
checkbox input "true"
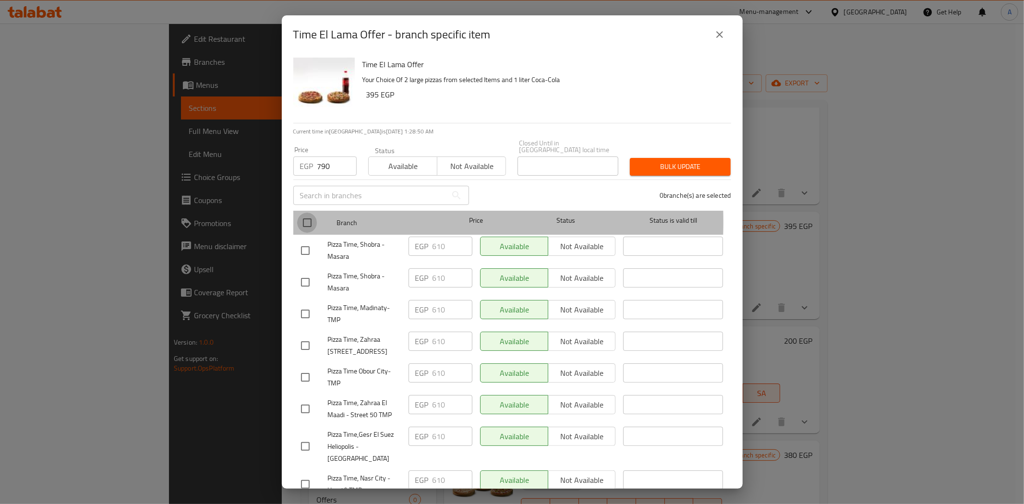
checkbox input "true"
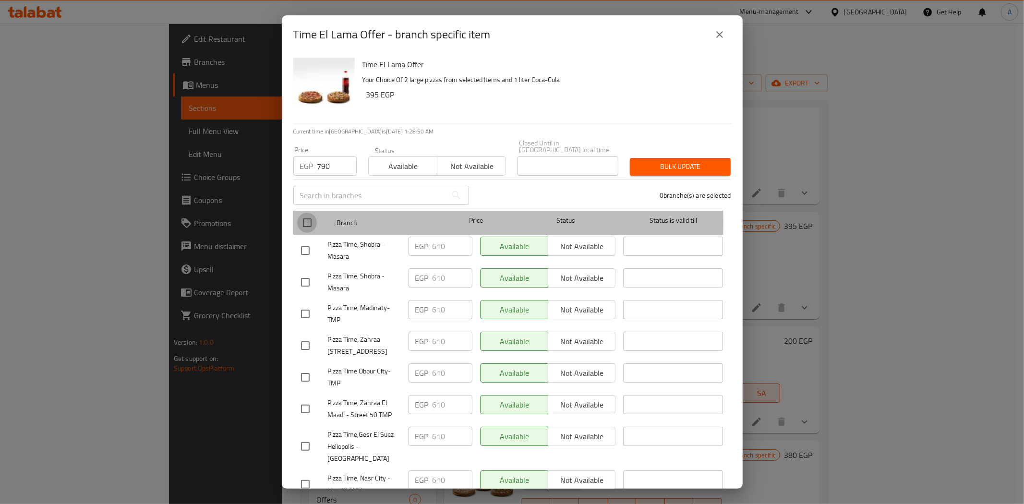
checkbox input "true"
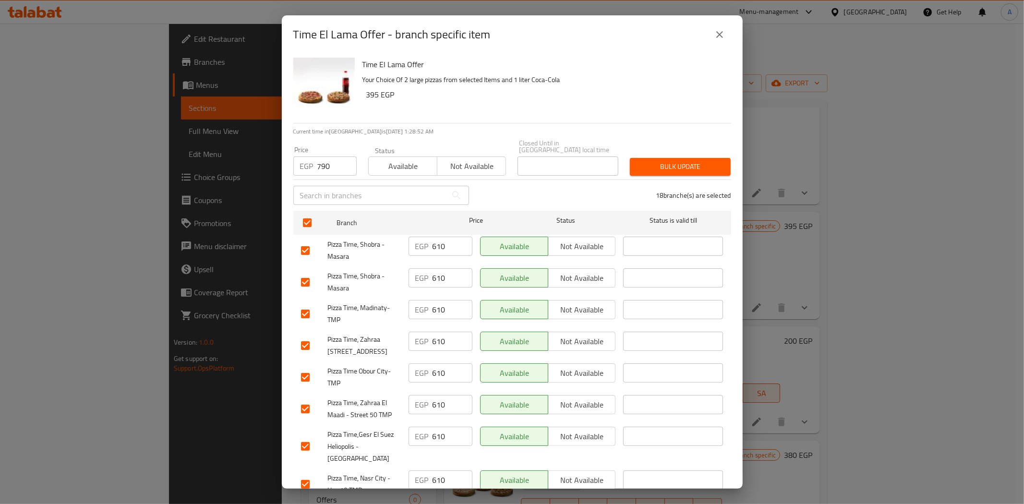
click at [648, 165] on span "Bulk update" at bounding box center [679, 167] width 85 height 12
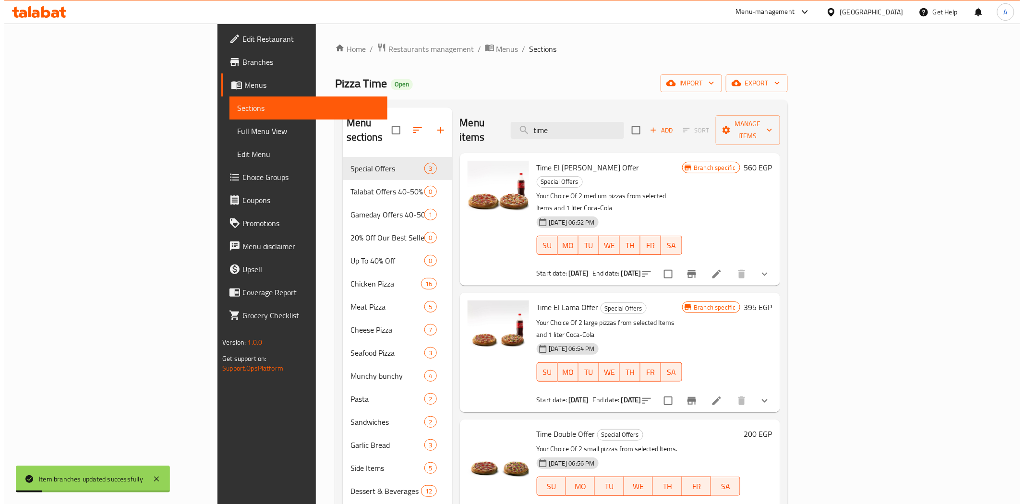
scroll to position [0, 0]
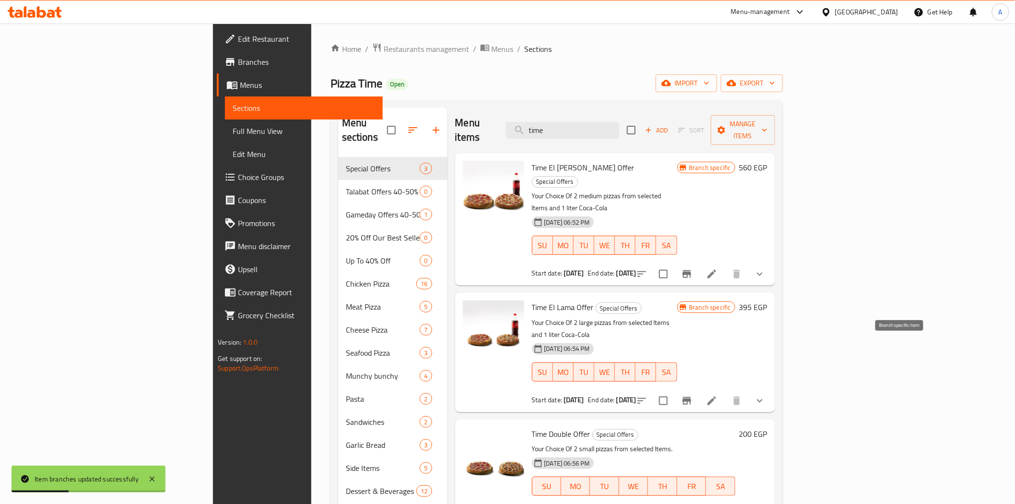
click at [699, 389] on button "Branch-specific-item" at bounding box center [687, 400] width 23 height 23
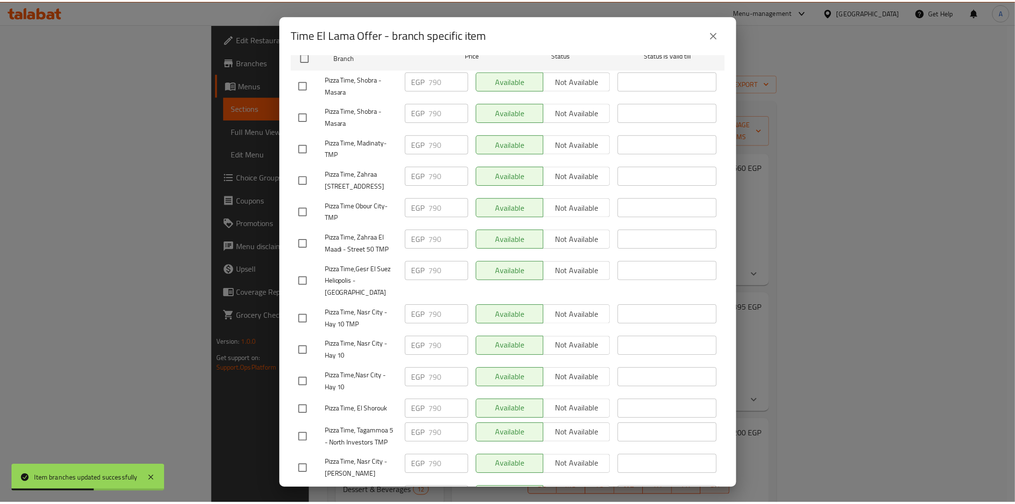
scroll to position [319, 0]
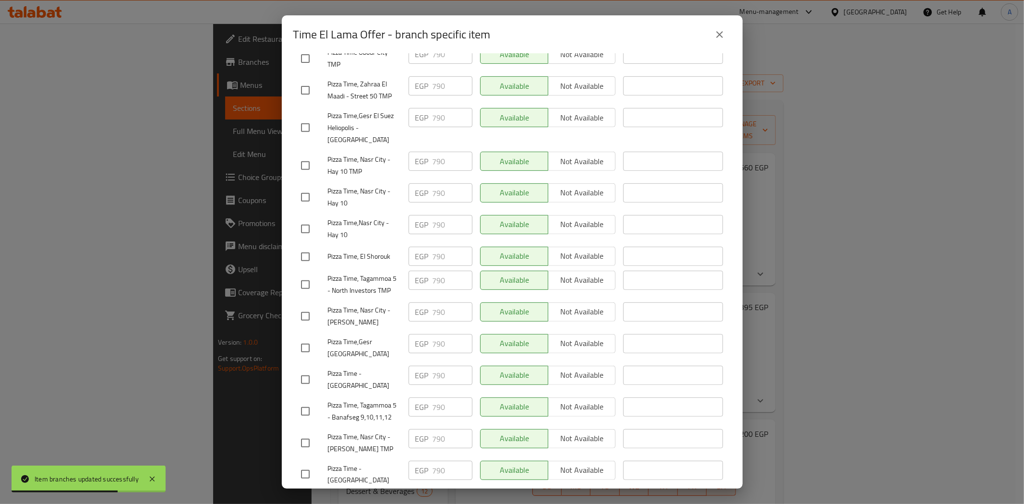
click at [716, 30] on icon "close" at bounding box center [720, 35] width 12 height 12
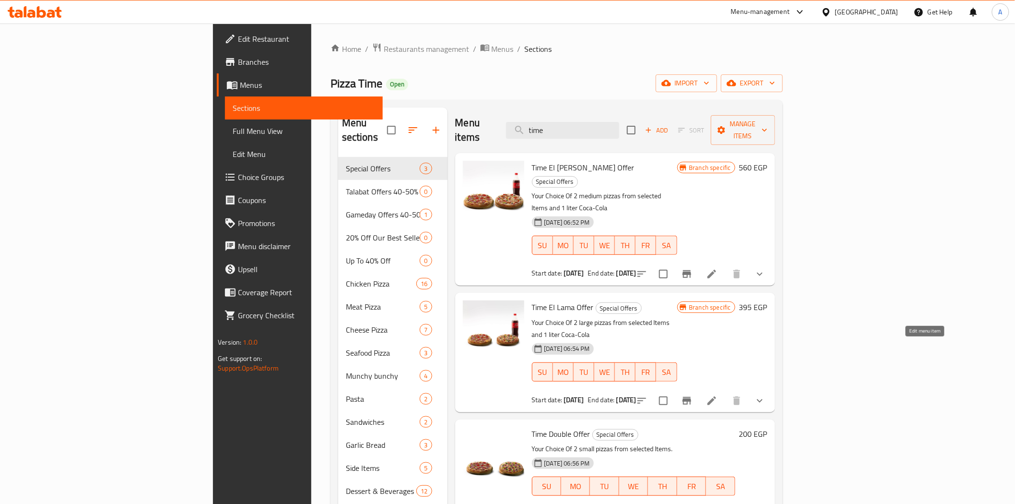
click at [718, 395] on icon at bounding box center [712, 401] width 12 height 12
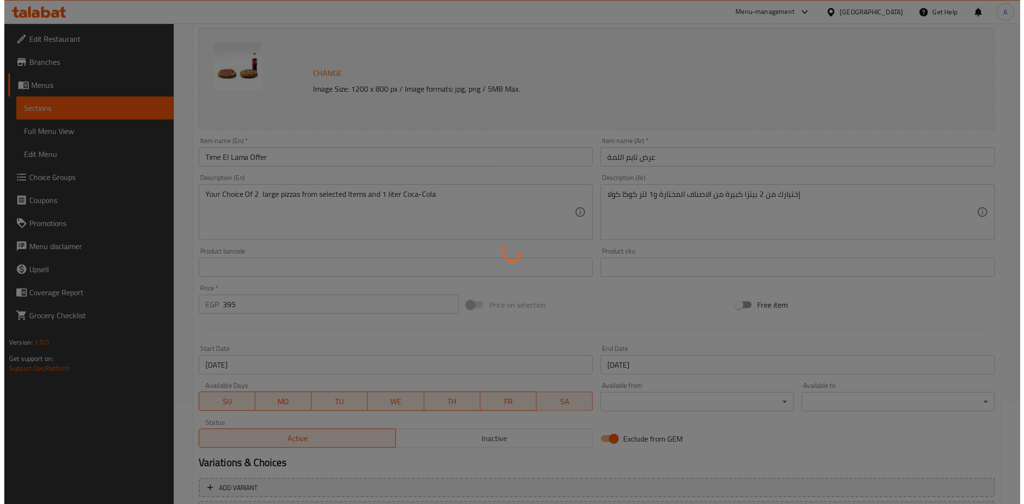
scroll to position [107, 0]
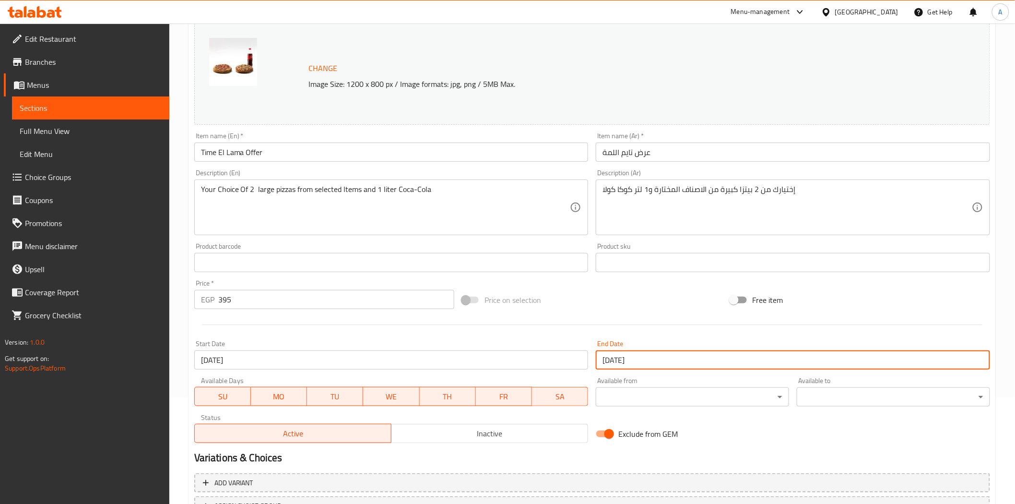
click at [635, 359] on input "01-01-2025" at bounding box center [793, 359] width 394 height 19
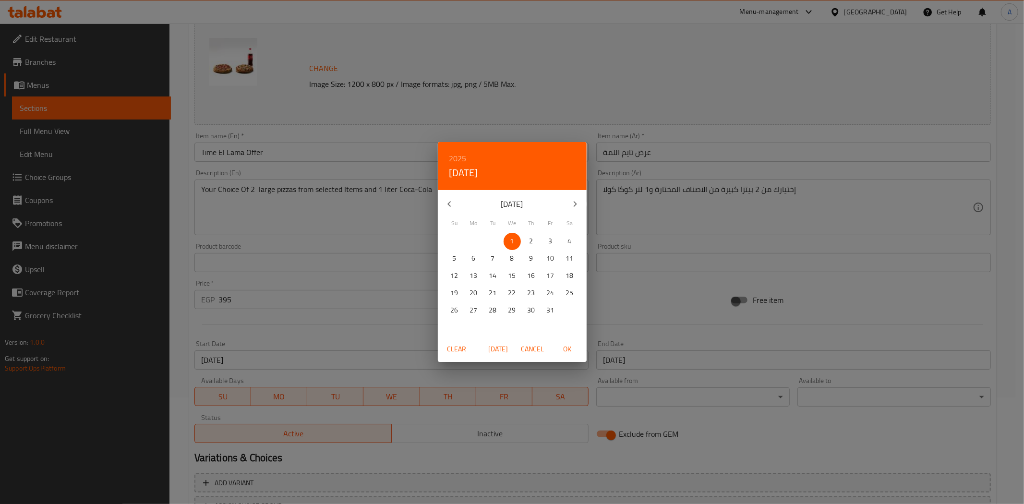
click at [461, 157] on h6 "2025" at bounding box center [457, 158] width 17 height 13
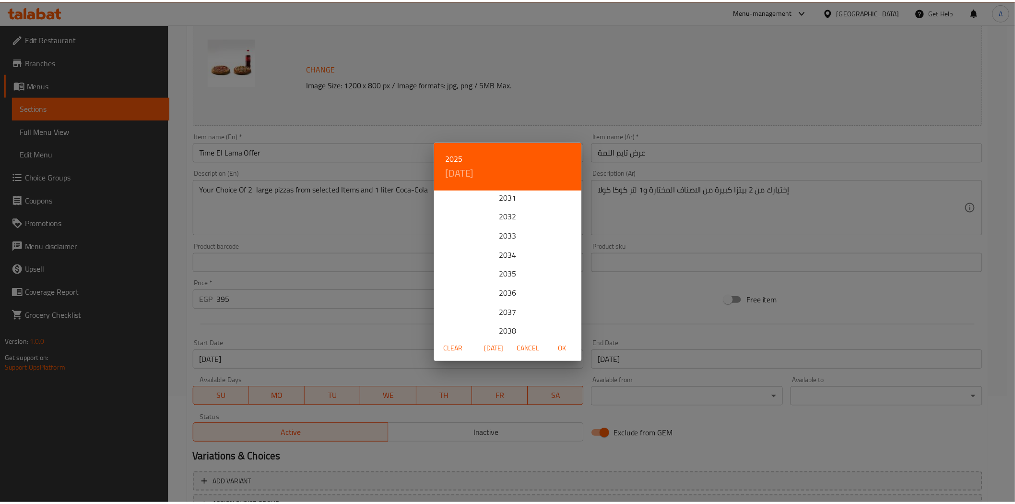
scroll to position [213, 0]
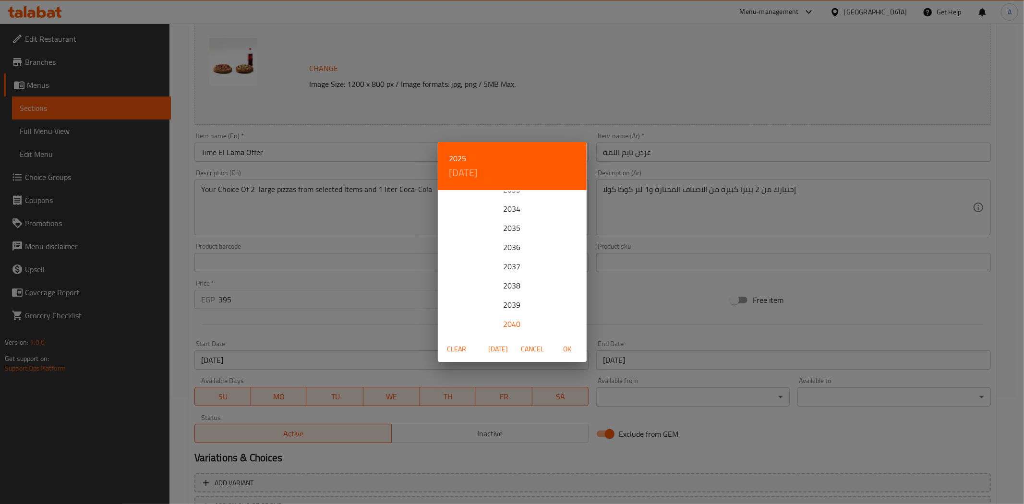
click at [515, 323] on div "2040" at bounding box center [512, 323] width 149 height 19
click at [470, 174] on h4 "Sun, Jan 1" at bounding box center [463, 172] width 29 height 15
click at [572, 205] on icon "button" at bounding box center [575, 204] width 12 height 12
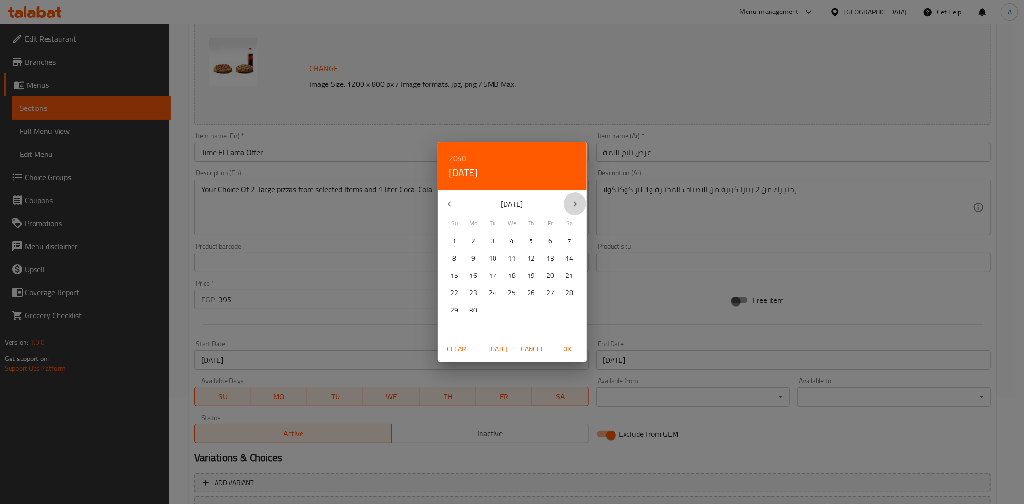
click at [572, 205] on icon "button" at bounding box center [575, 204] width 12 height 12
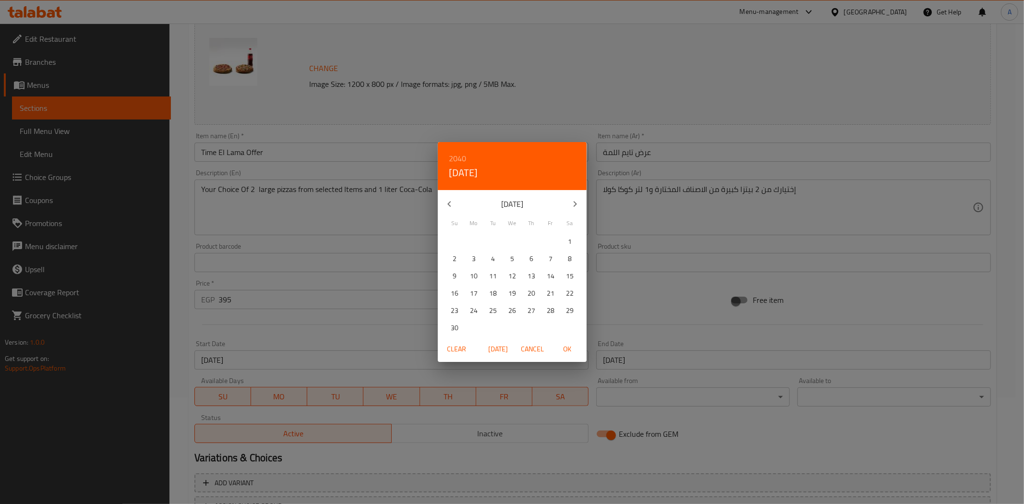
click at [572, 205] on icon "button" at bounding box center [575, 204] width 12 height 12
click at [507, 305] on span "31" at bounding box center [511, 310] width 17 height 12
click at [564, 349] on span "OK" at bounding box center [567, 349] width 23 height 12
type input "31-10-2040"
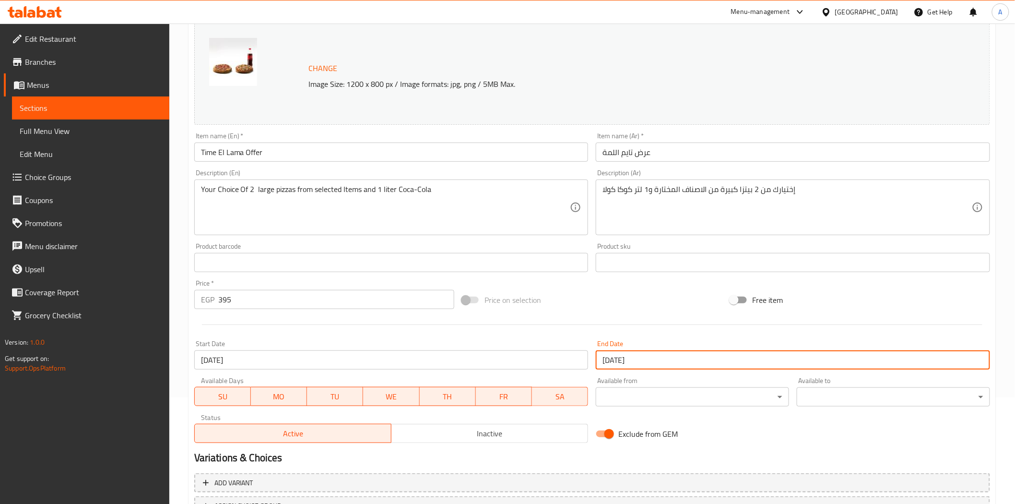
click at [610, 319] on div at bounding box center [593, 325] width 804 height 24
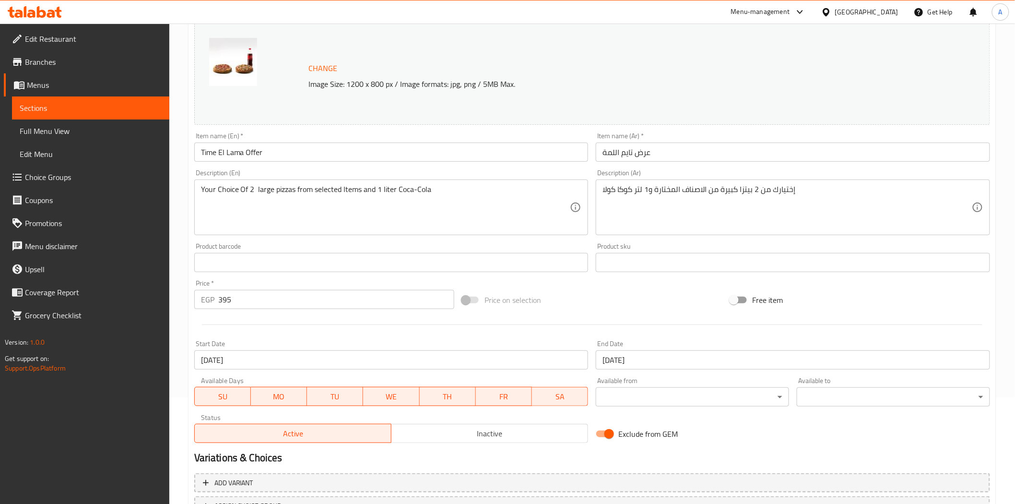
scroll to position [186, 0]
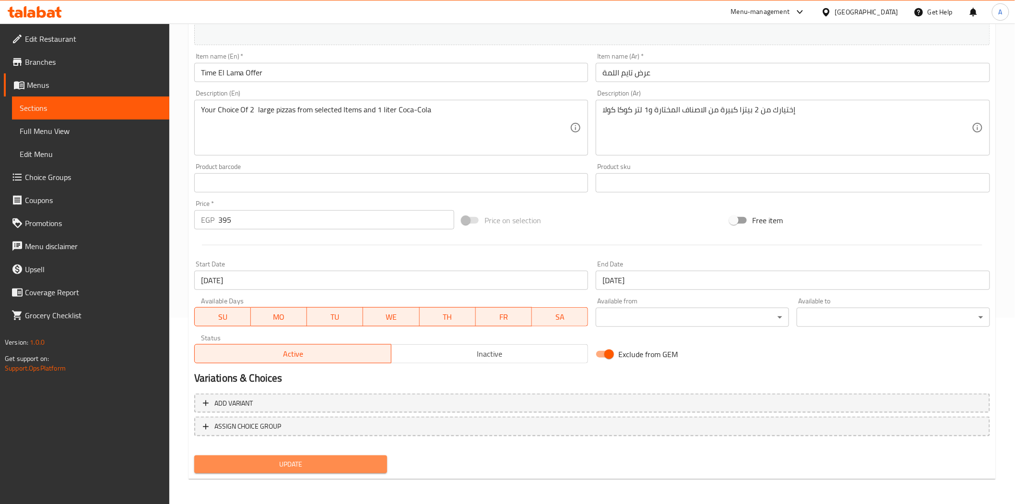
click at [360, 459] on span "Update" at bounding box center [291, 464] width 178 height 12
click at [334, 458] on span "Update" at bounding box center [291, 464] width 178 height 12
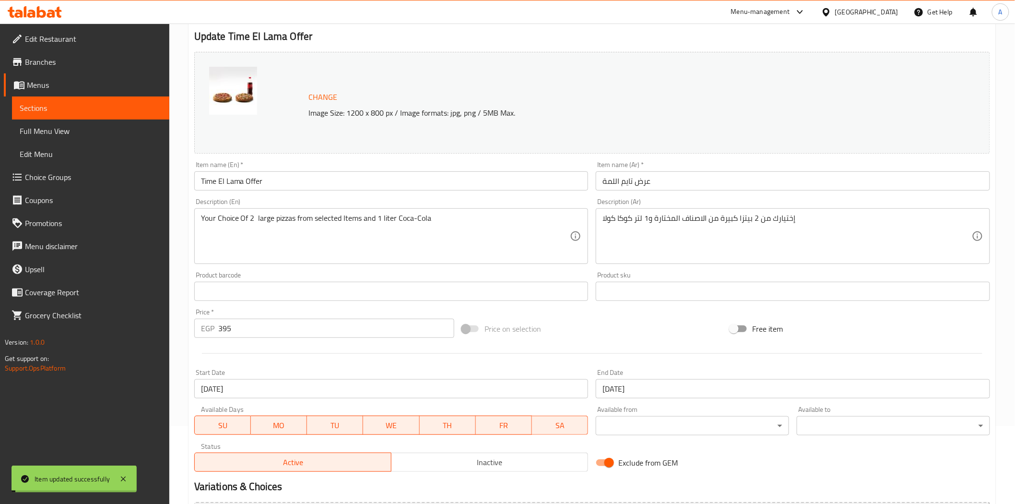
scroll to position [0, 0]
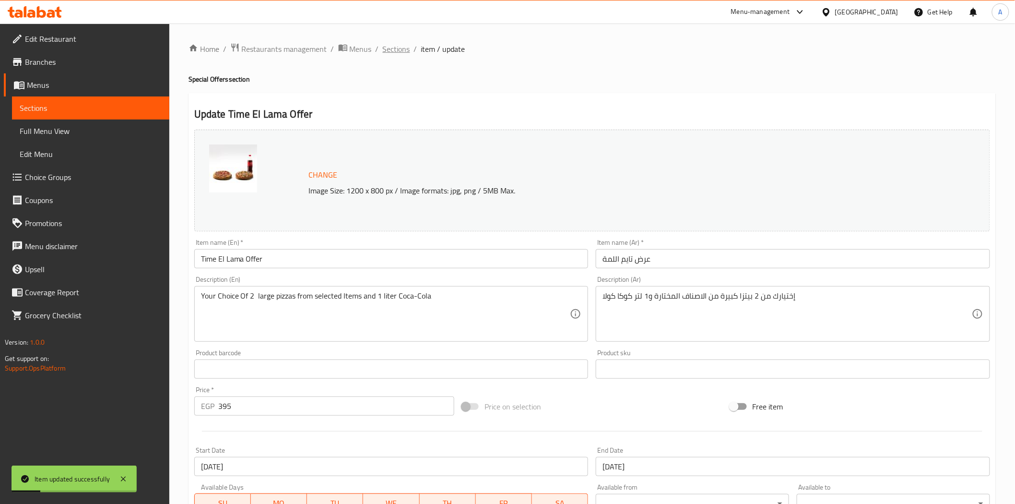
click at [392, 49] on span "Sections" at bounding box center [396, 49] width 27 height 12
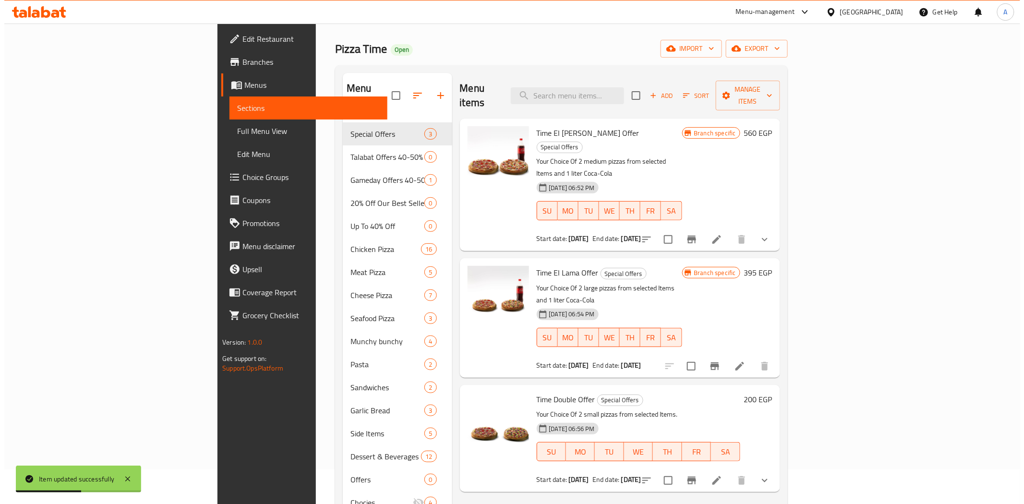
scroll to position [53, 0]
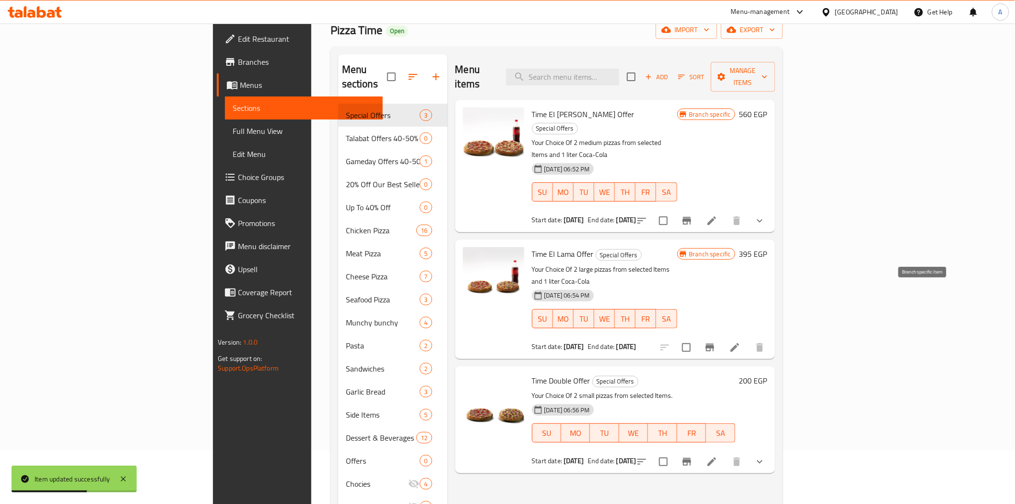
click at [722, 336] on button "Branch-specific-item" at bounding box center [710, 347] width 23 height 23
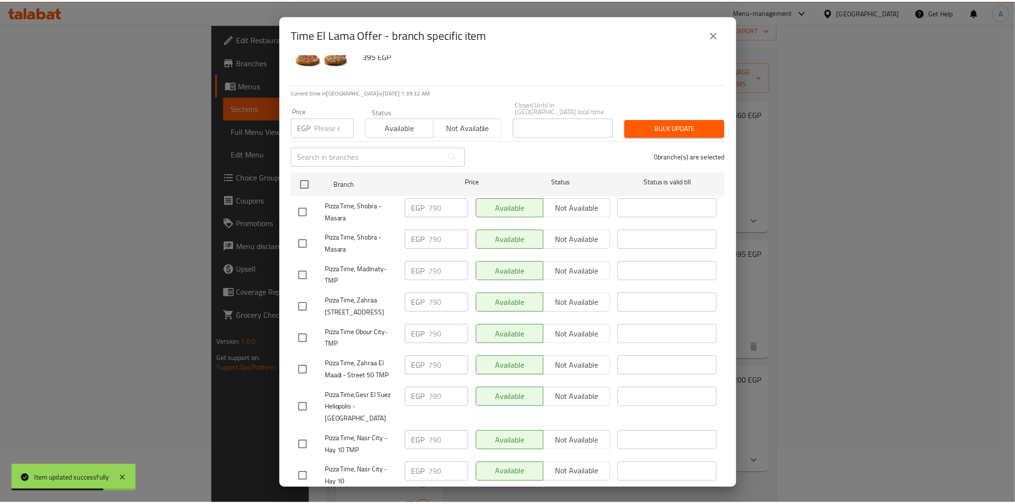
scroll to position [319, 0]
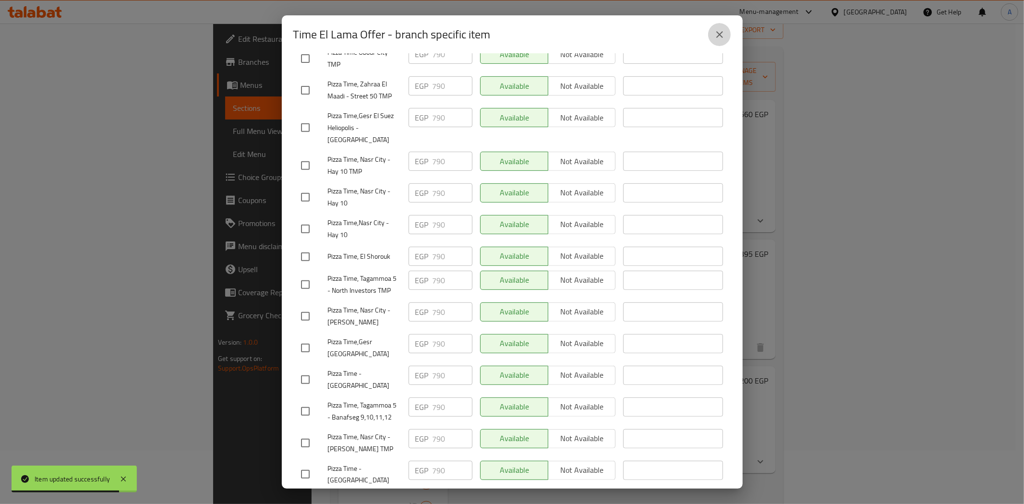
click at [718, 41] on button "close" at bounding box center [719, 34] width 23 height 23
